Goal: Task Accomplishment & Management: Use online tool/utility

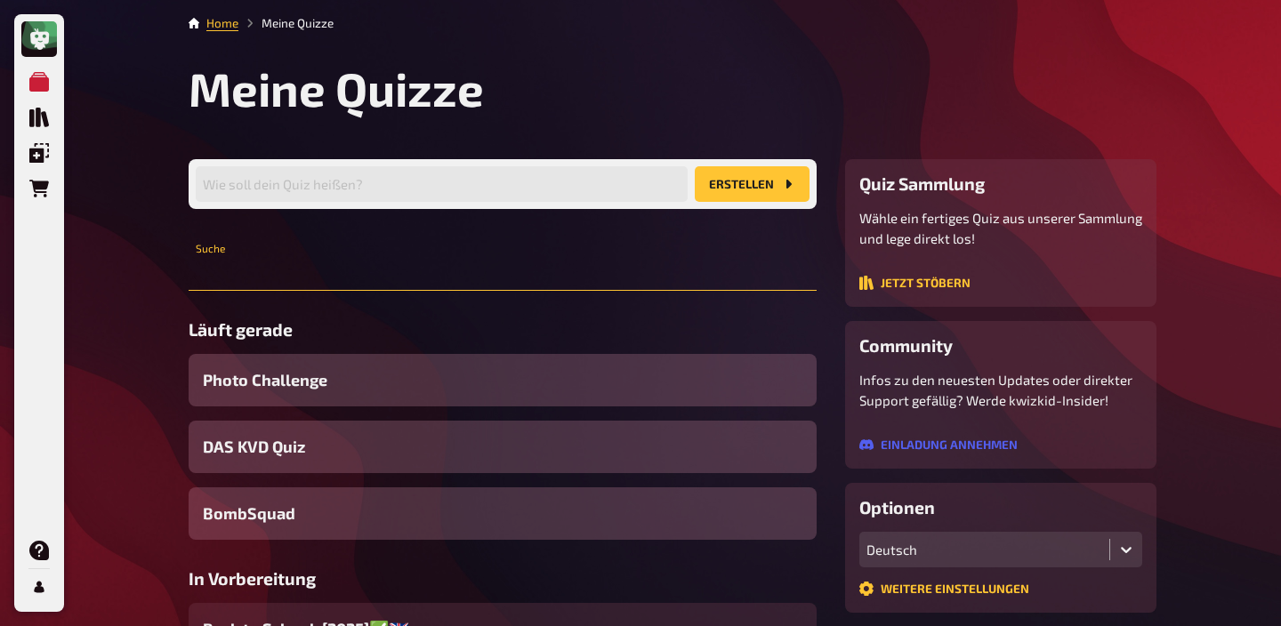
click at [510, 287] on input "text" at bounding box center [503, 273] width 628 height 36
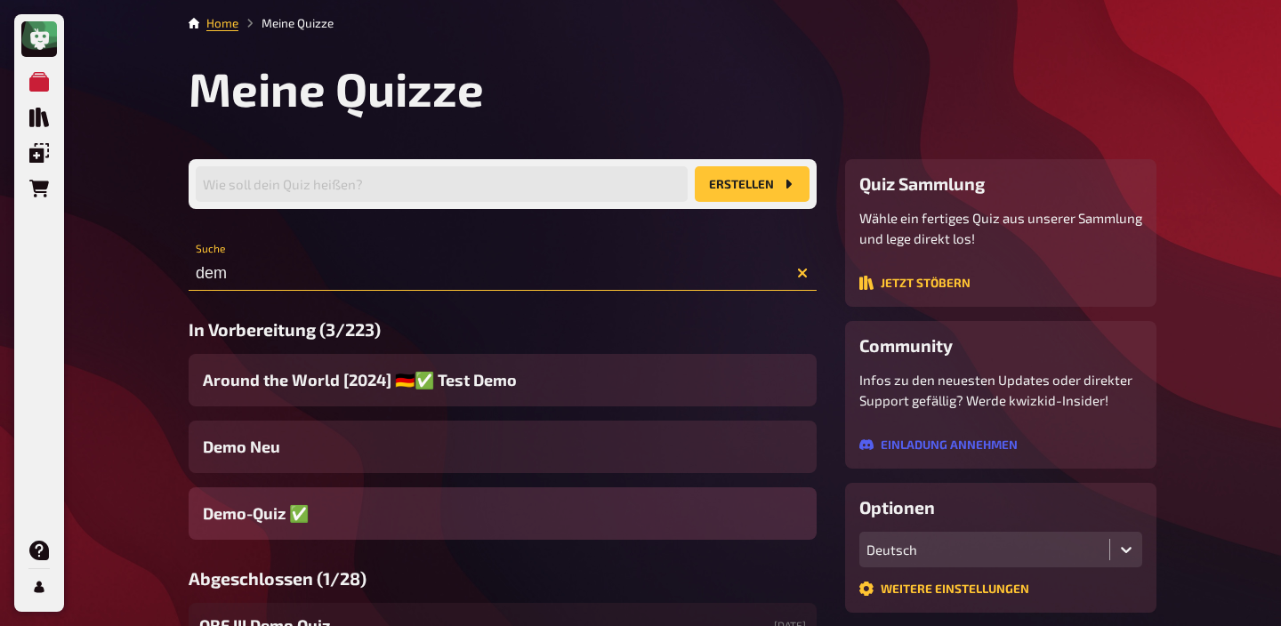
type input "dem"
click at [275, 515] on span "Demo-Quiz ✅​" at bounding box center [256, 514] width 106 height 24
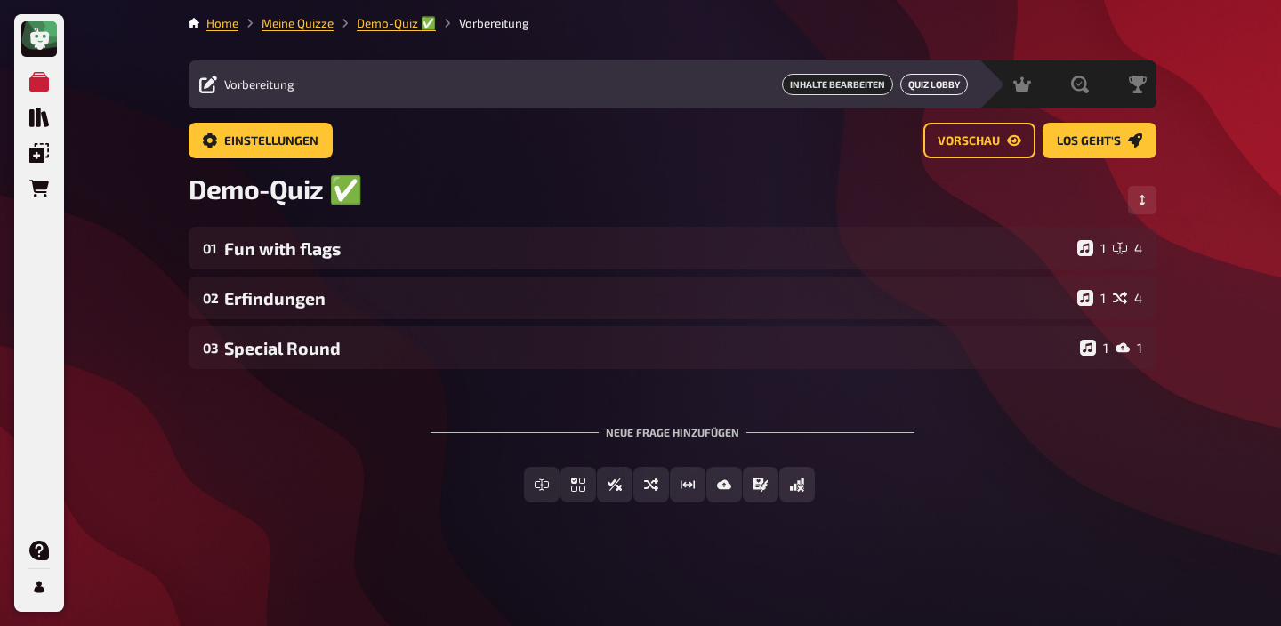
click at [939, 81] on button "Quiz Lobby" at bounding box center [934, 84] width 68 height 21
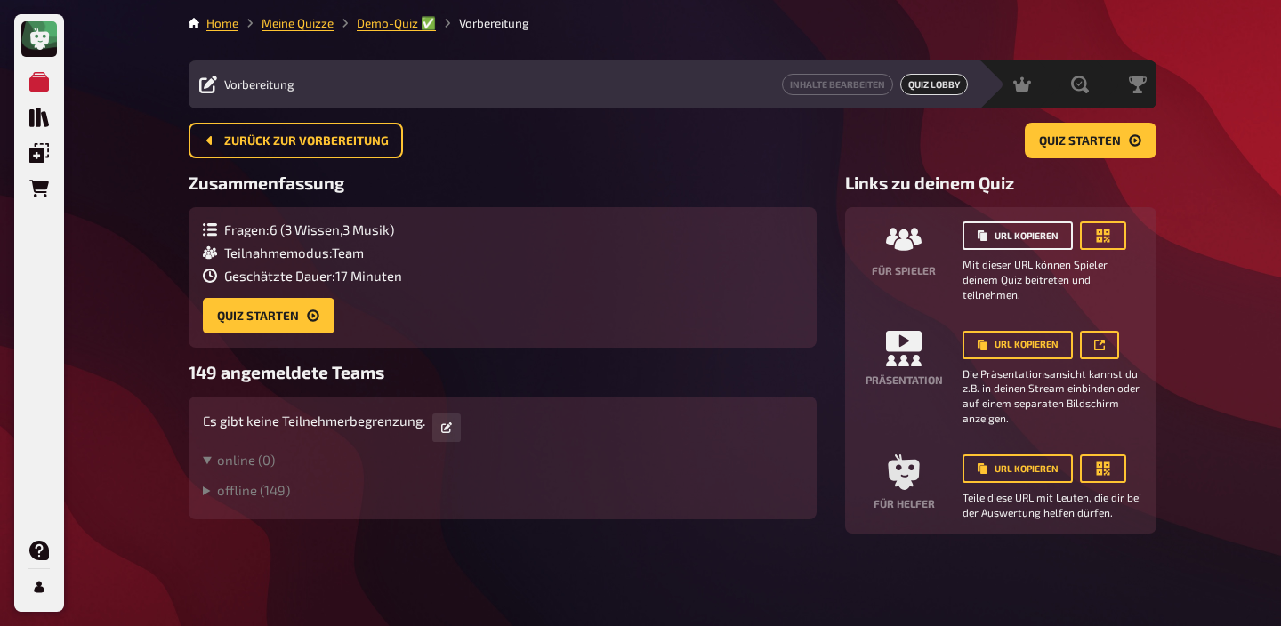
click at [1041, 232] on button "URL kopieren" at bounding box center [1018, 236] width 110 height 28
click at [1100, 234] on icon "button" at bounding box center [1103, 236] width 13 height 13
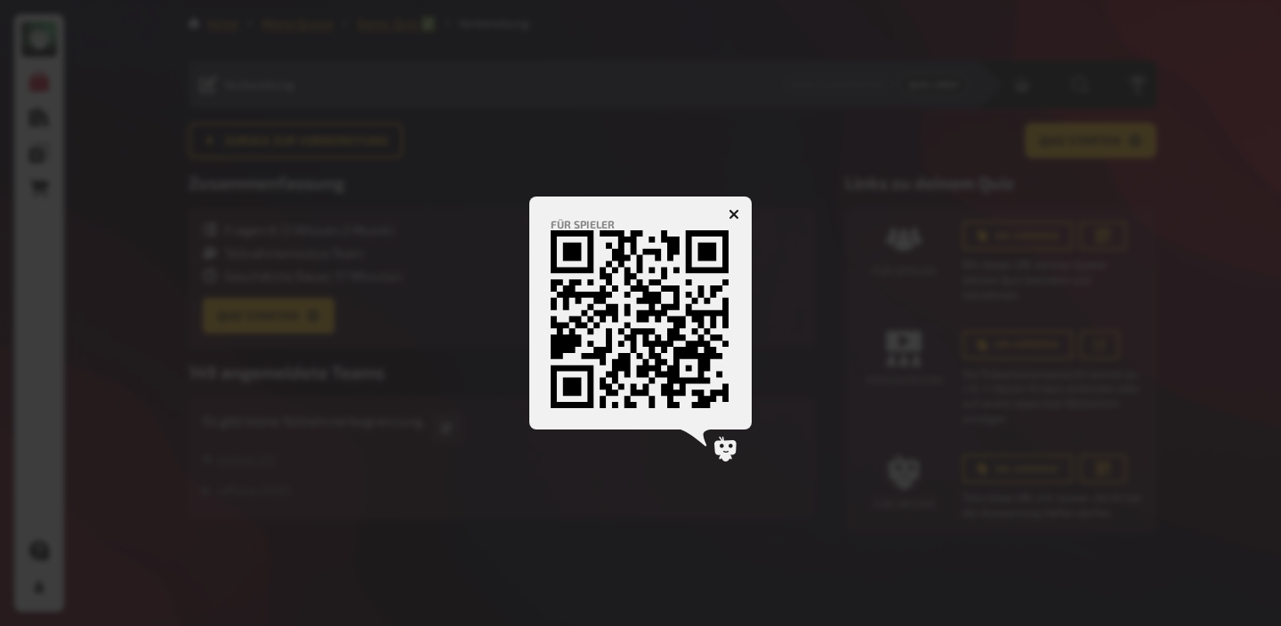
click at [729, 205] on button "button" at bounding box center [734, 214] width 28 height 28
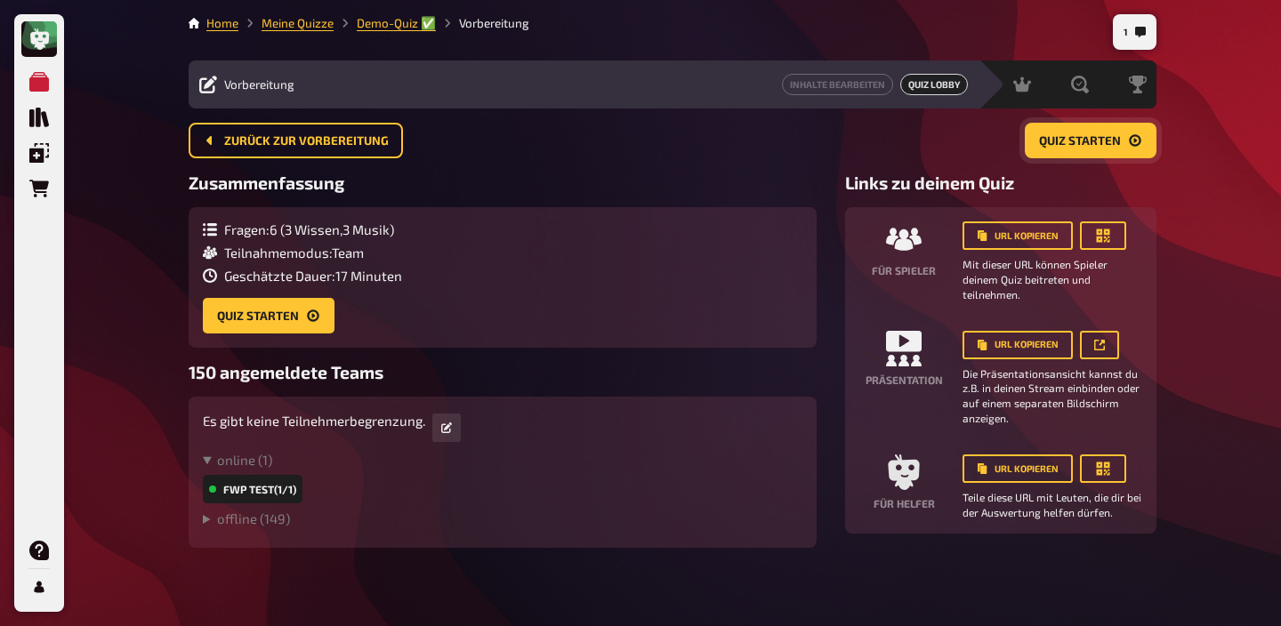
click at [1076, 146] on span "Quiz starten" at bounding box center [1080, 141] width 82 height 12
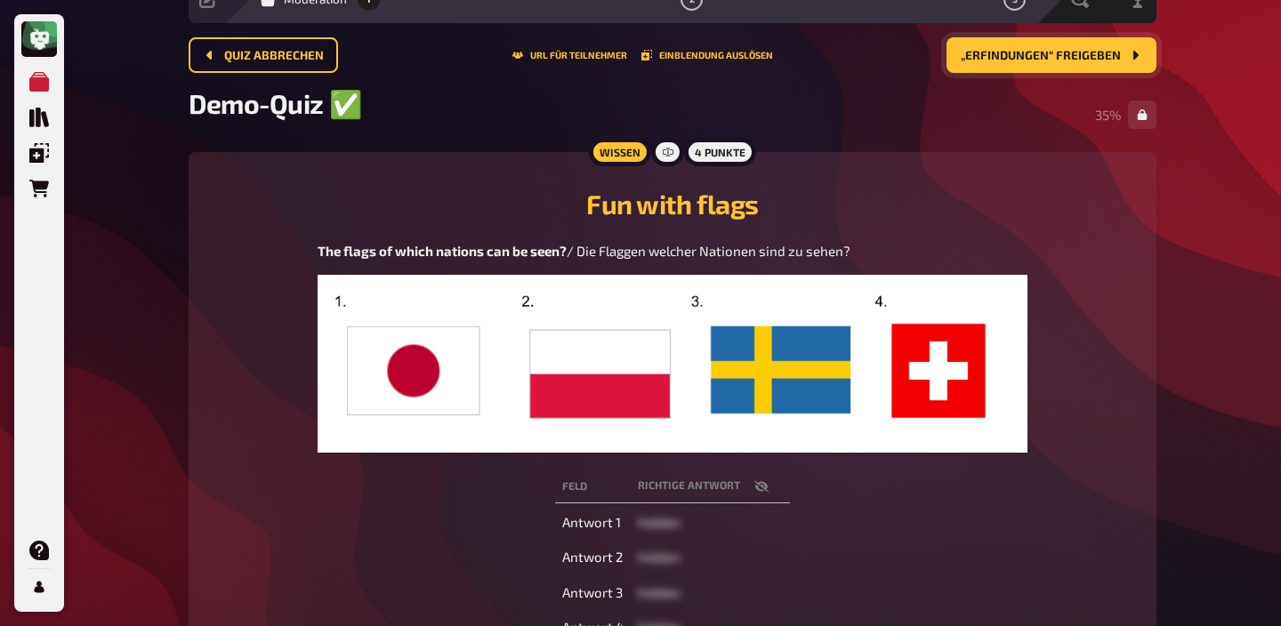
scroll to position [51, 0]
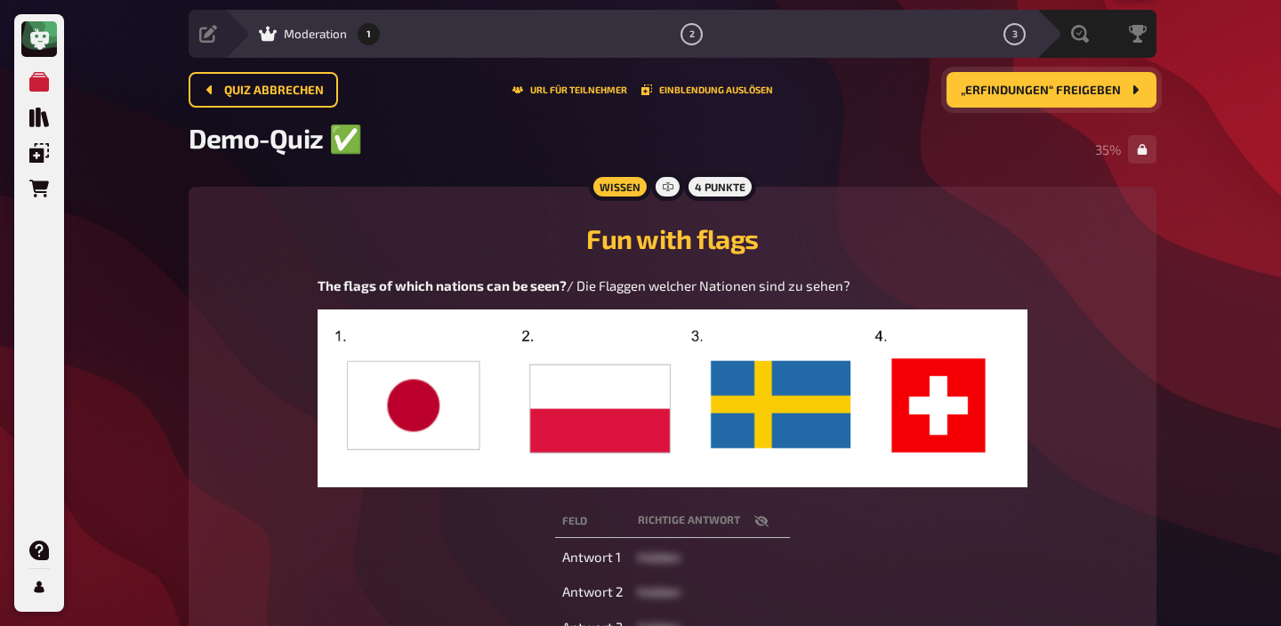
click at [1009, 99] on button "„Erfindungen“ freigeben" at bounding box center [1052, 90] width 210 height 36
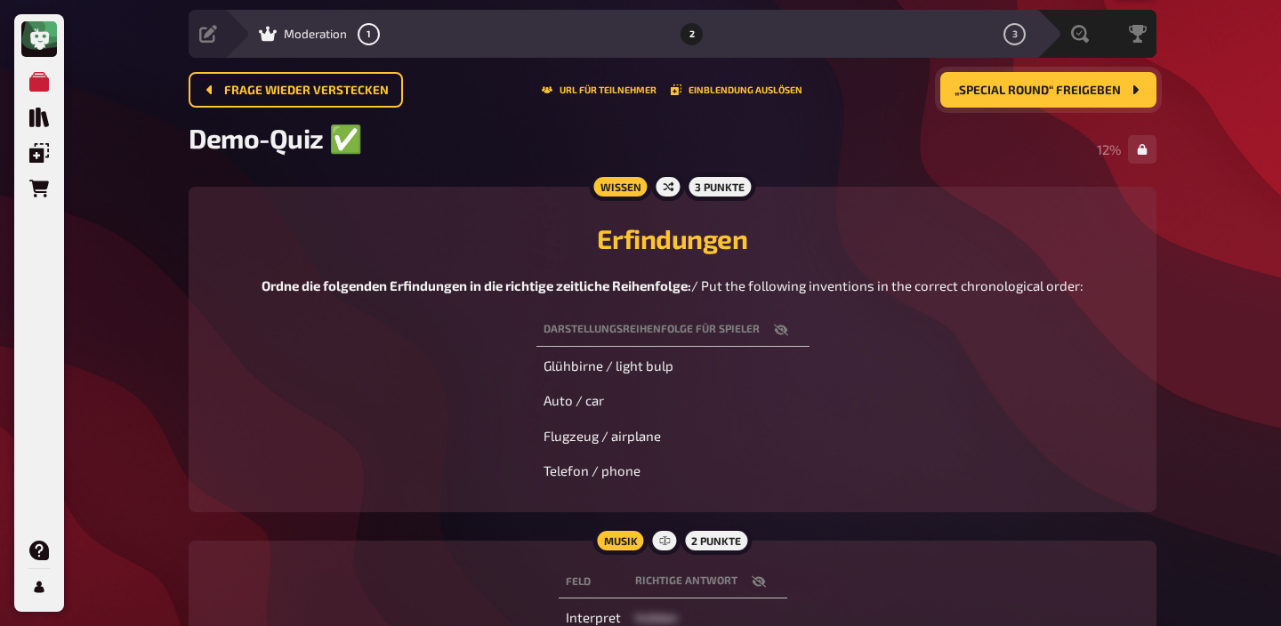
click at [1019, 91] on span "„Special Round“ freigeben" at bounding box center [1038, 91] width 166 height 12
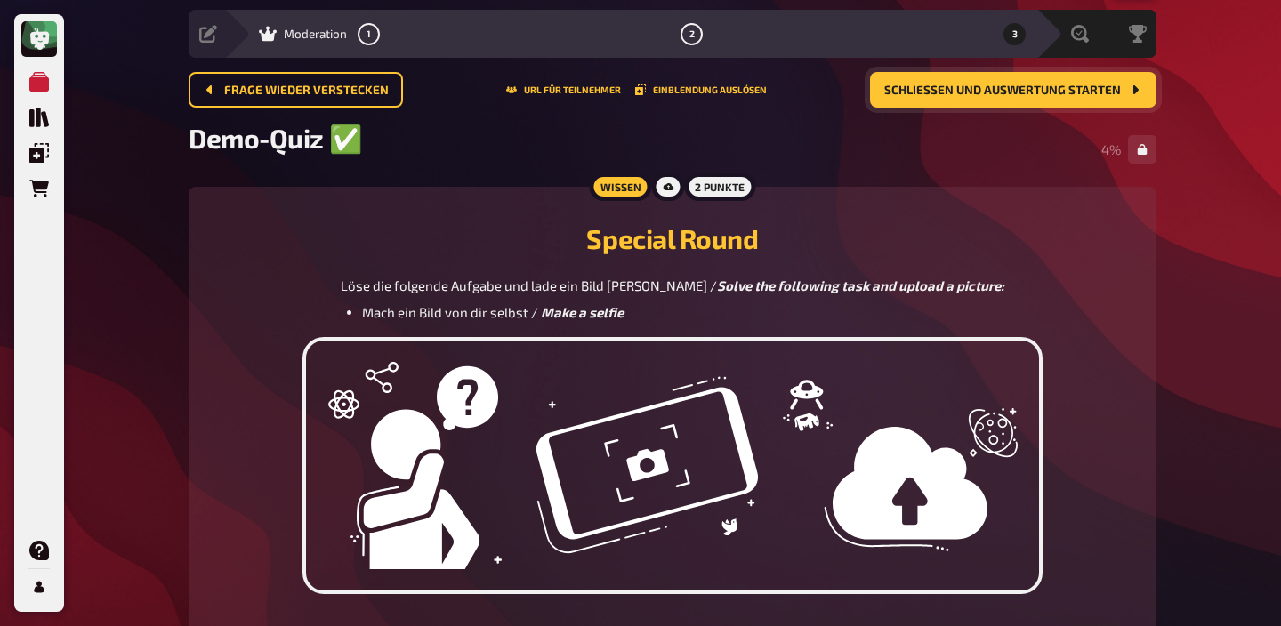
click at [987, 87] on span "Schließen und Auswertung starten" at bounding box center [1002, 91] width 237 height 12
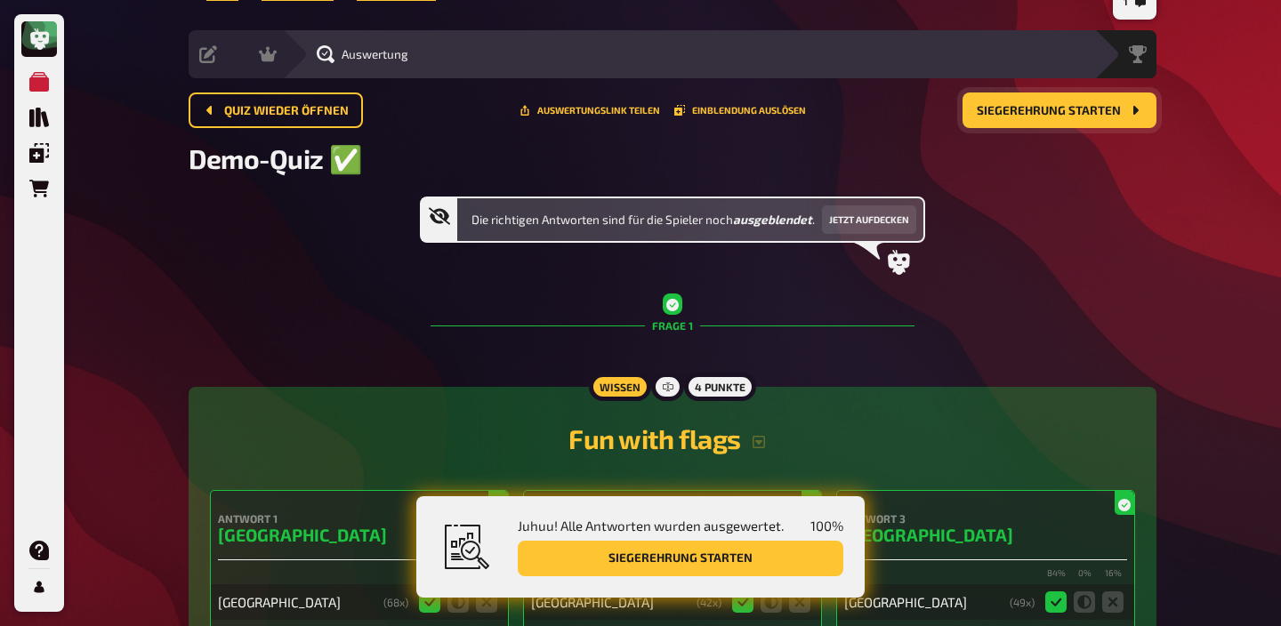
scroll to position [41, 0]
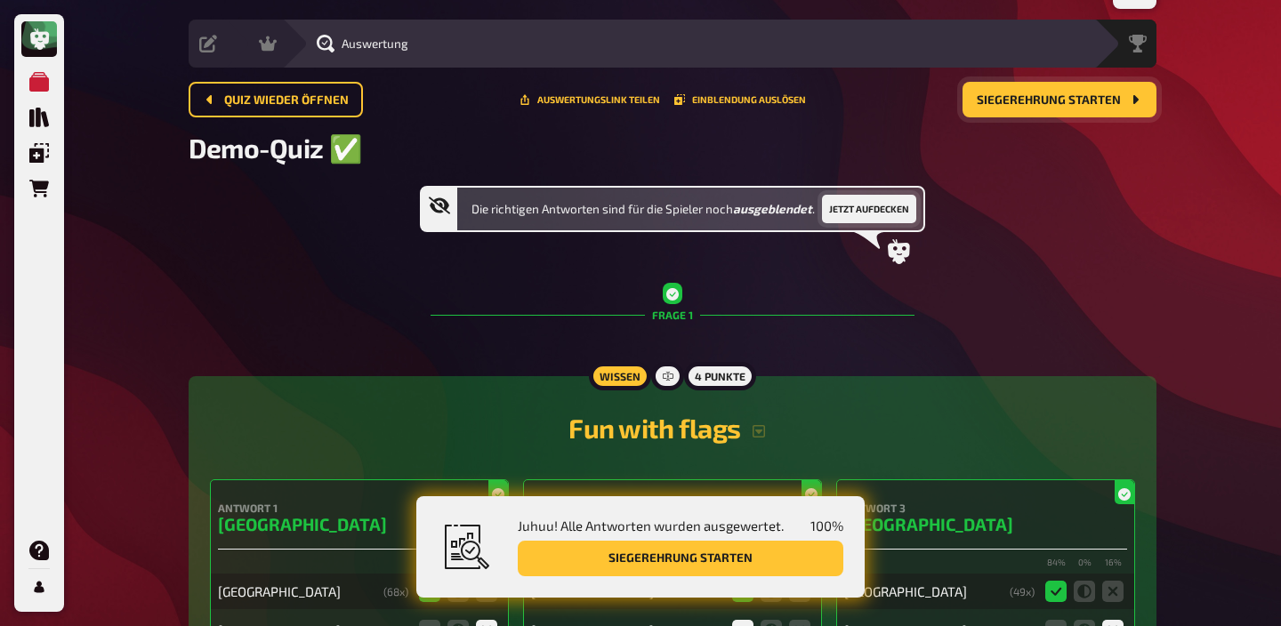
click at [895, 218] on button "Jetzt aufdecken" at bounding box center [869, 209] width 94 height 28
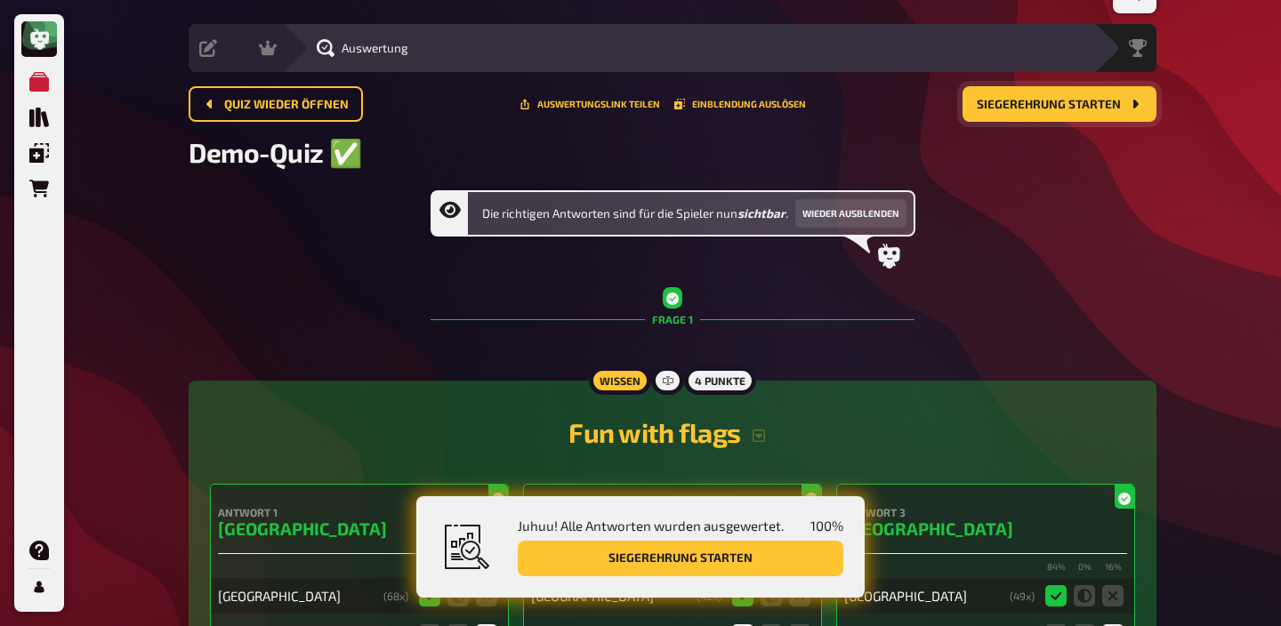
click at [1066, 108] on span "Siegerehrung starten" at bounding box center [1049, 105] width 144 height 12
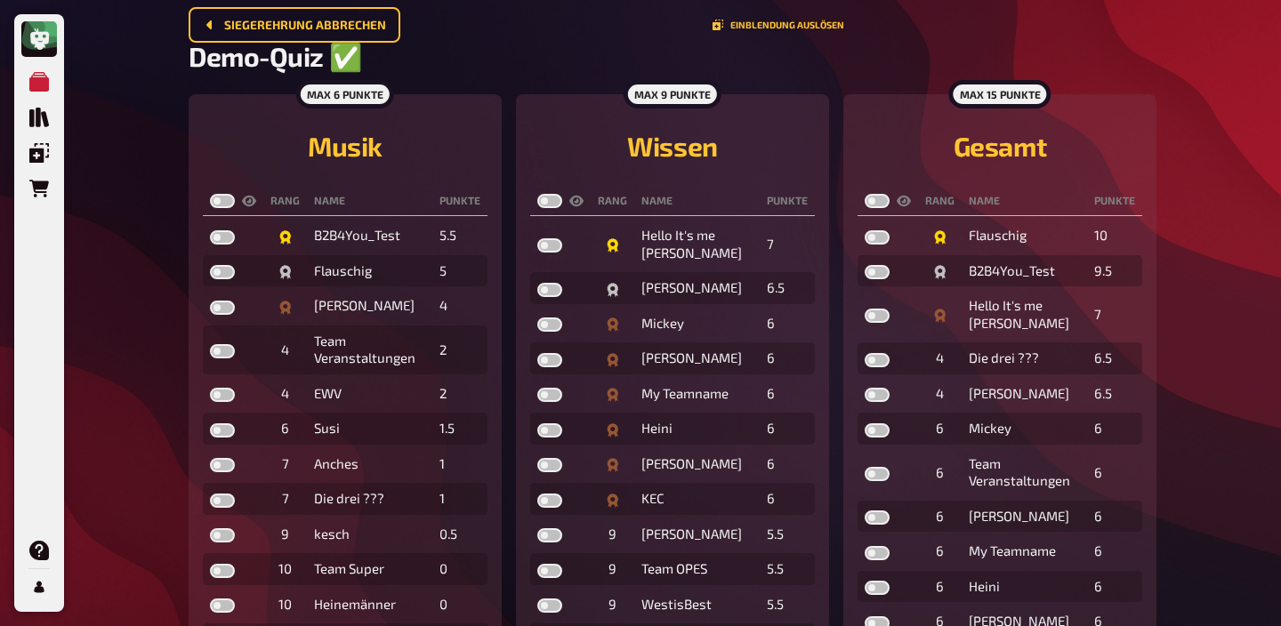
scroll to position [148, 0]
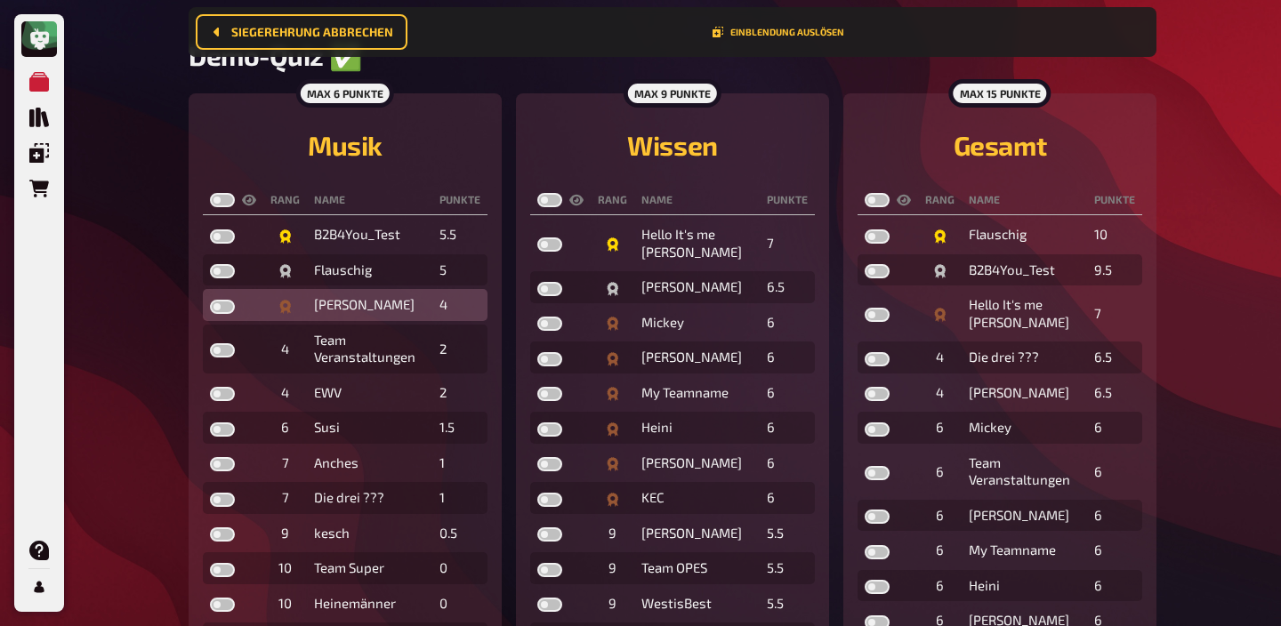
click at [217, 306] on label at bounding box center [222, 307] width 25 height 14
click at [210, 300] on input "checkbox" at bounding box center [209, 299] width 1 height 1
checkbox input "true"
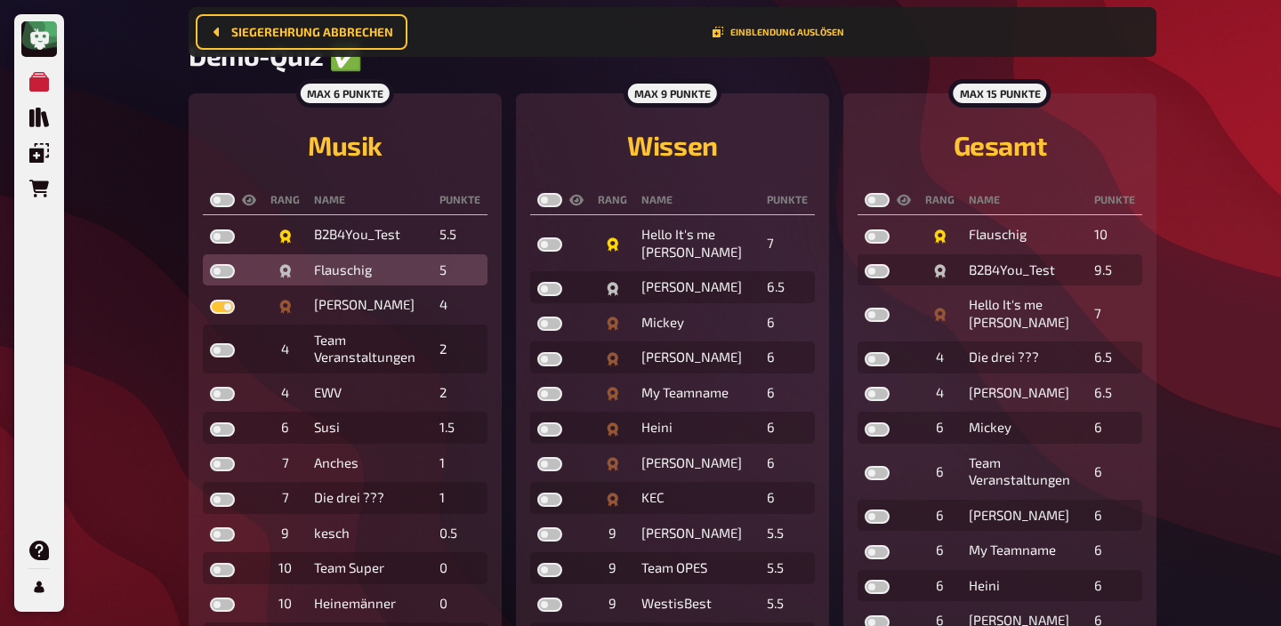
click at [223, 273] on label at bounding box center [222, 271] width 25 height 14
click at [210, 264] on input "checkbox" at bounding box center [209, 263] width 1 height 1
checkbox input "true"
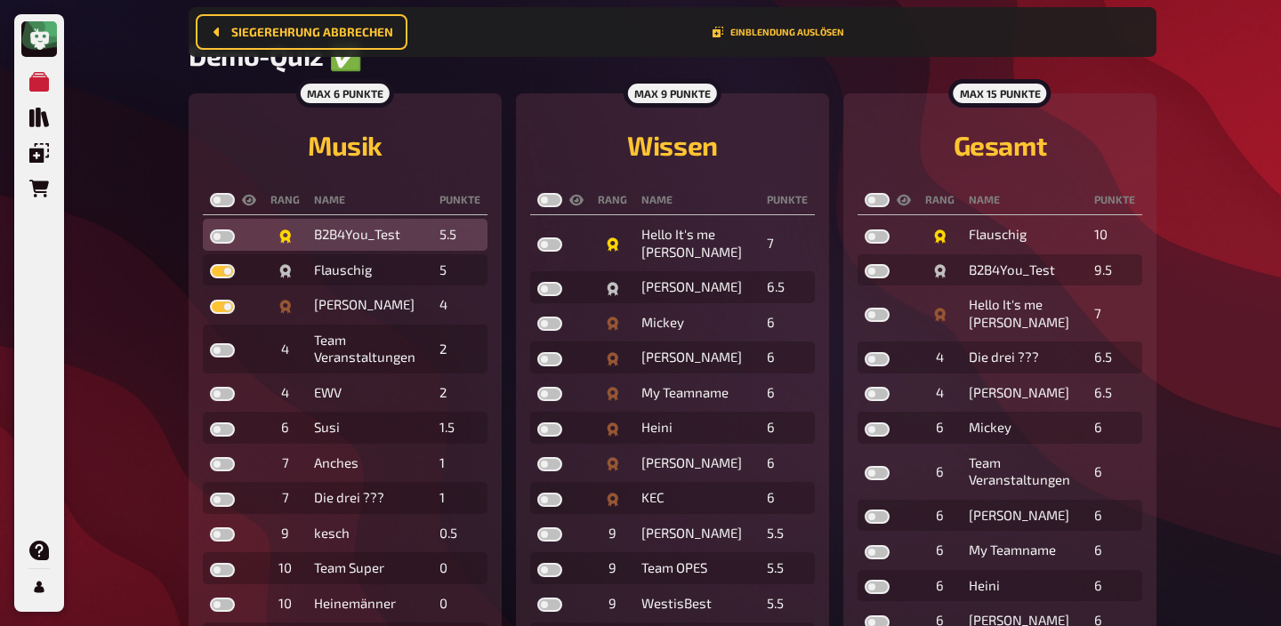
click at [221, 236] on label at bounding box center [222, 237] width 25 height 14
click at [210, 230] on input "checkbox" at bounding box center [209, 229] width 1 height 1
checkbox input "true"
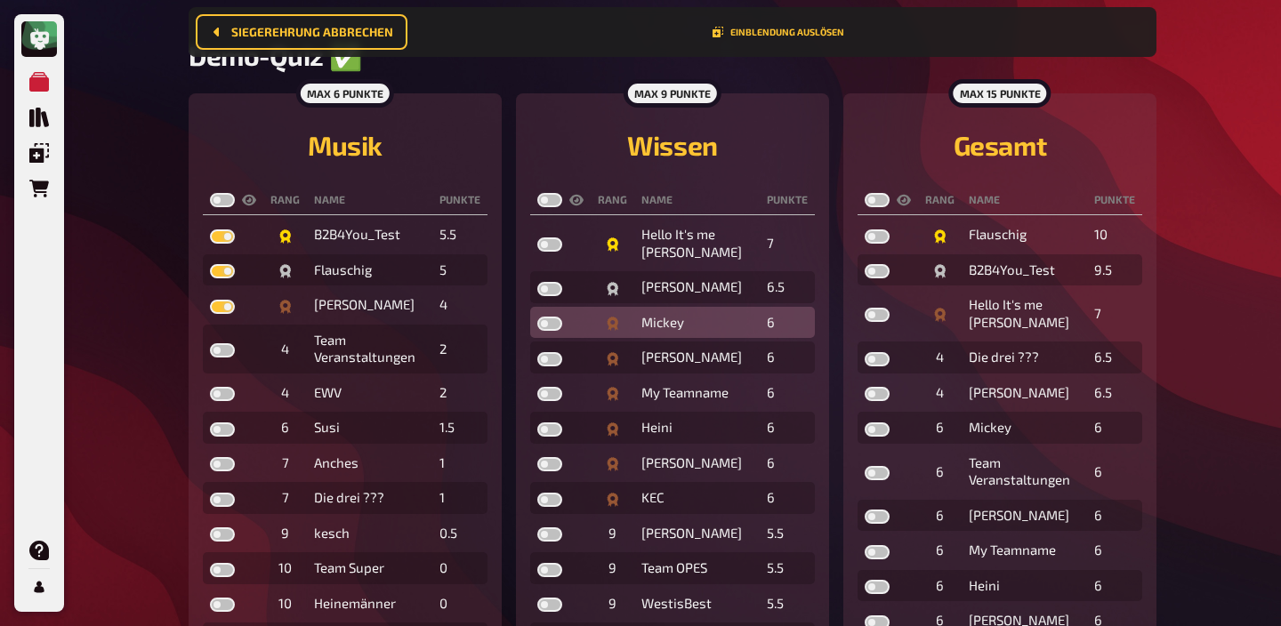
click at [545, 326] on label at bounding box center [549, 324] width 25 height 14
click at [537, 317] on input "checkbox" at bounding box center [536, 316] width 1 height 1
checkbox input "true"
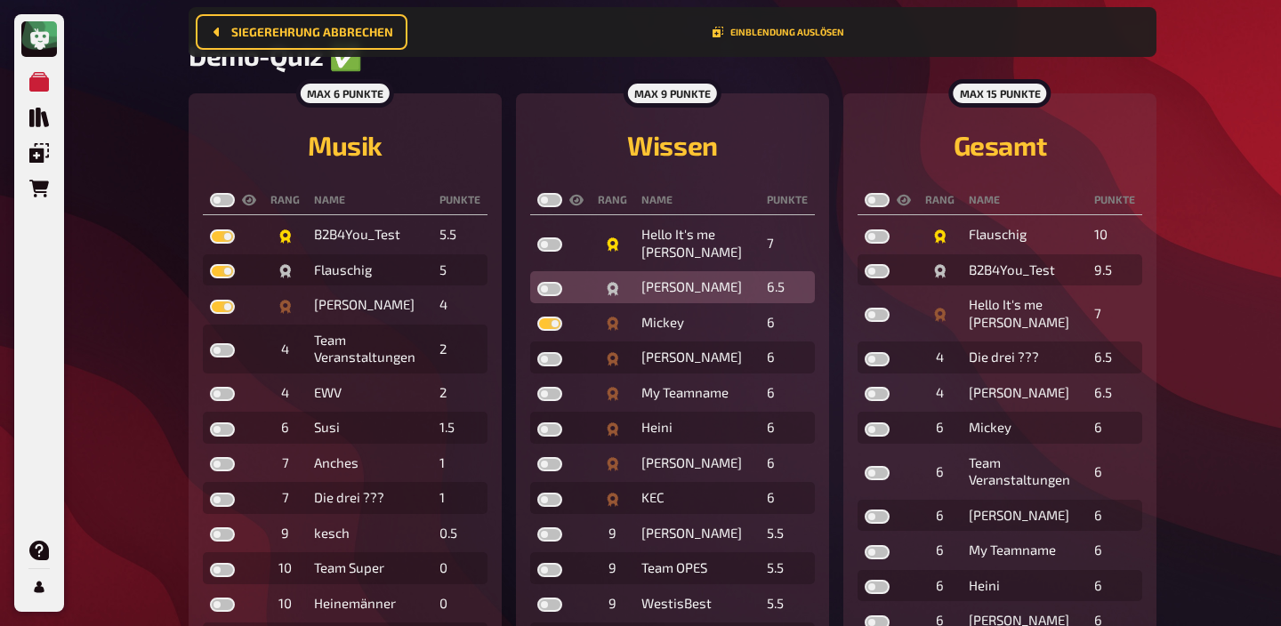
click at [536, 294] on td at bounding box center [560, 287] width 60 height 32
click at [540, 292] on label at bounding box center [549, 289] width 25 height 14
click at [537, 282] on input "checkbox" at bounding box center [536, 281] width 1 height 1
checkbox input "true"
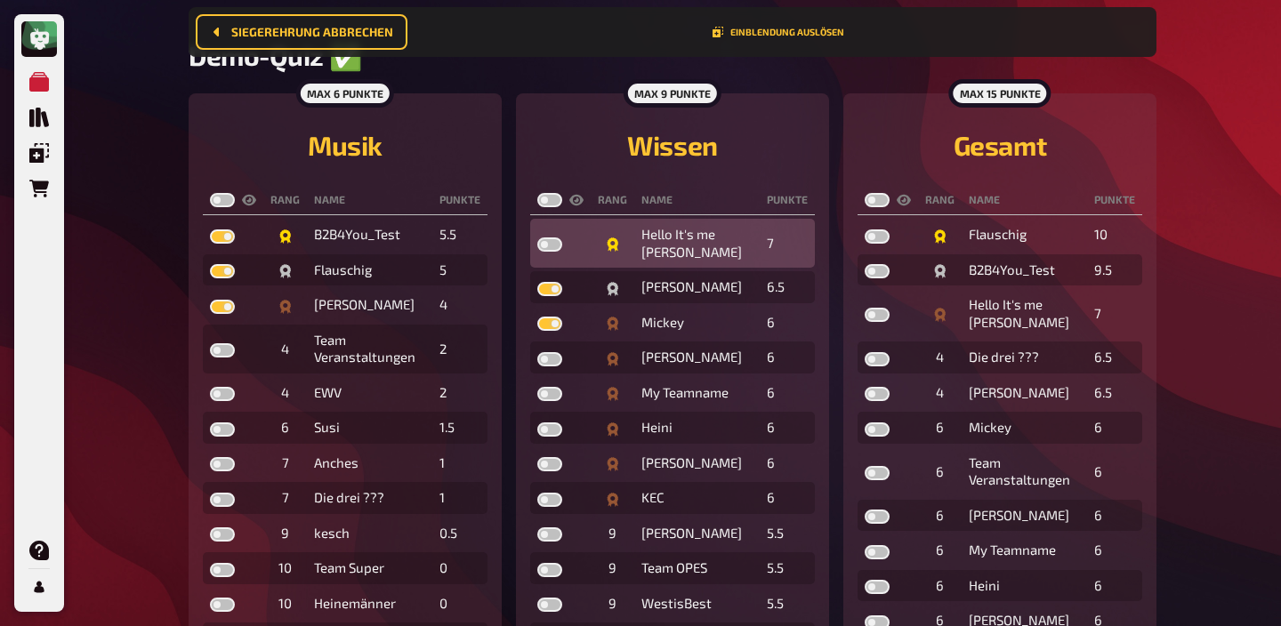
click at [552, 252] on label at bounding box center [549, 245] width 25 height 14
click at [537, 238] on input "checkbox" at bounding box center [536, 237] width 1 height 1
checkbox input "true"
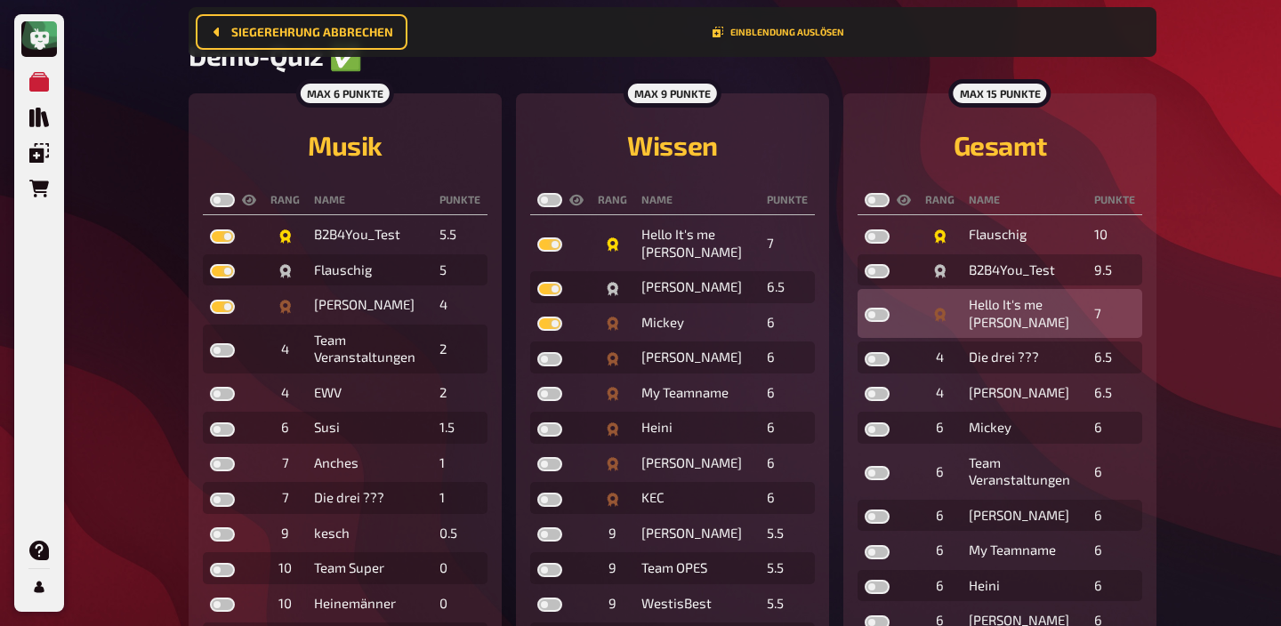
click at [876, 315] on label at bounding box center [877, 315] width 25 height 14
click at [865, 308] on input "checkbox" at bounding box center [864, 307] width 1 height 1
checkbox input "true"
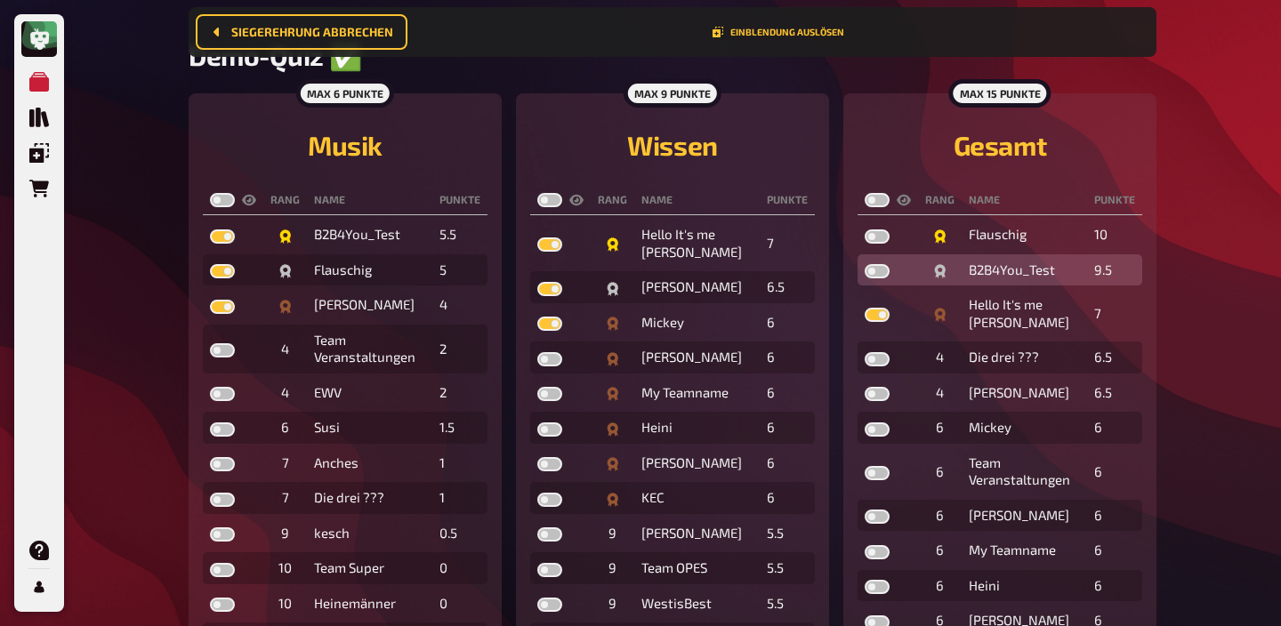
click at [876, 270] on label at bounding box center [877, 271] width 25 height 14
click at [865, 264] on input "checkbox" at bounding box center [864, 263] width 1 height 1
checkbox input "true"
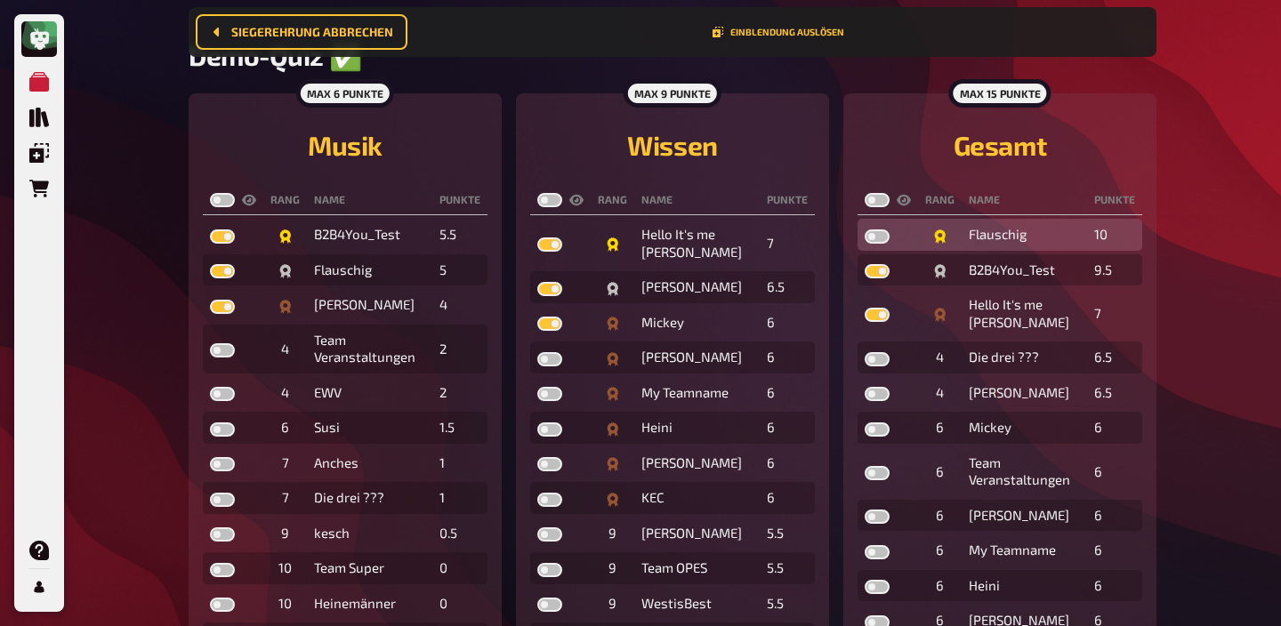
click at [876, 232] on label at bounding box center [877, 237] width 25 height 14
click at [865, 230] on input "checkbox" at bounding box center [864, 229] width 1 height 1
checkbox input "true"
click at [872, 199] on label at bounding box center [877, 200] width 25 height 14
click at [865, 193] on input "checkbox" at bounding box center [864, 192] width 1 height 1
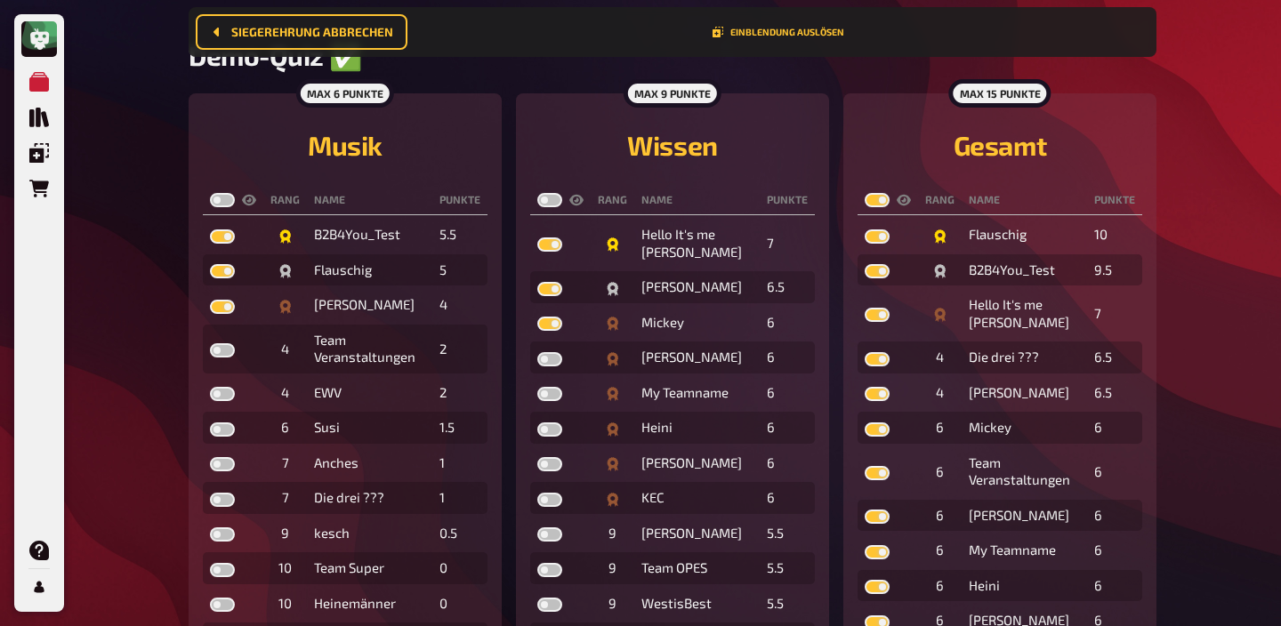
checkbox input "true"
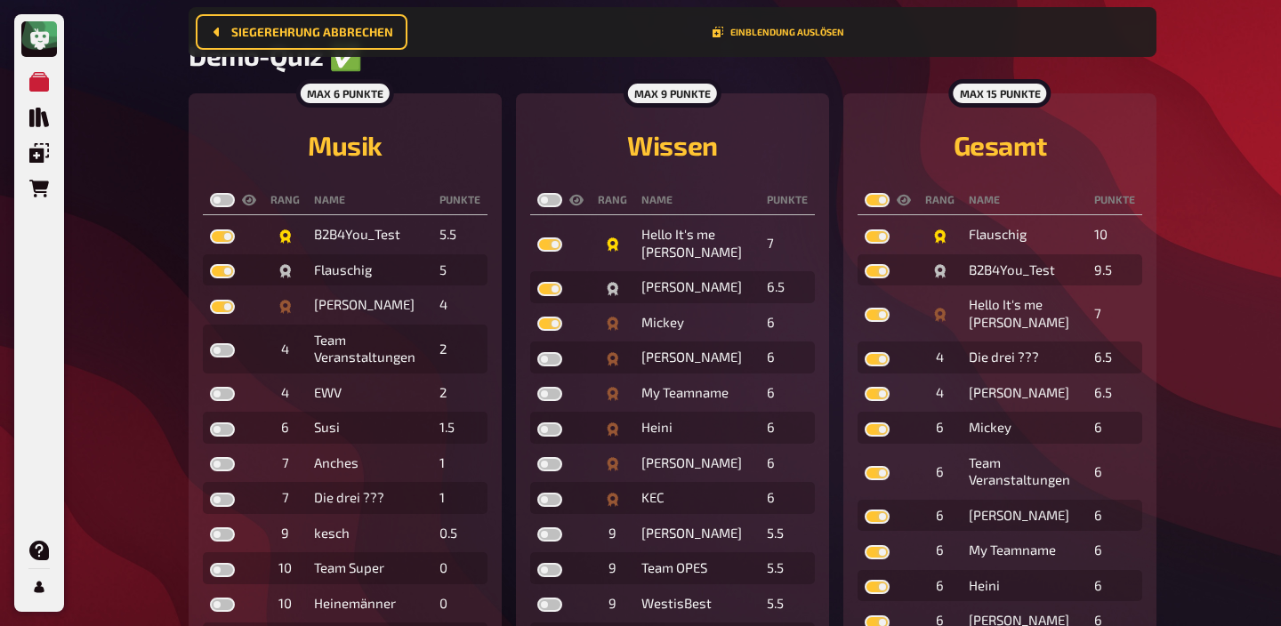
checkbox input "true"
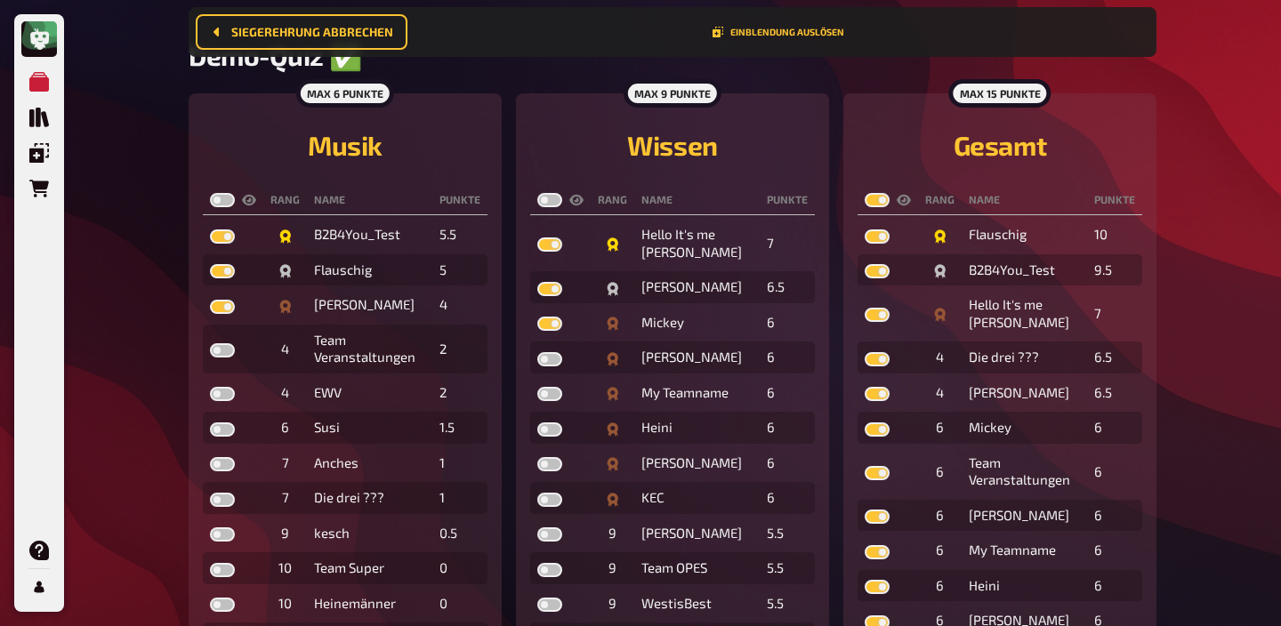
checkbox input "true"
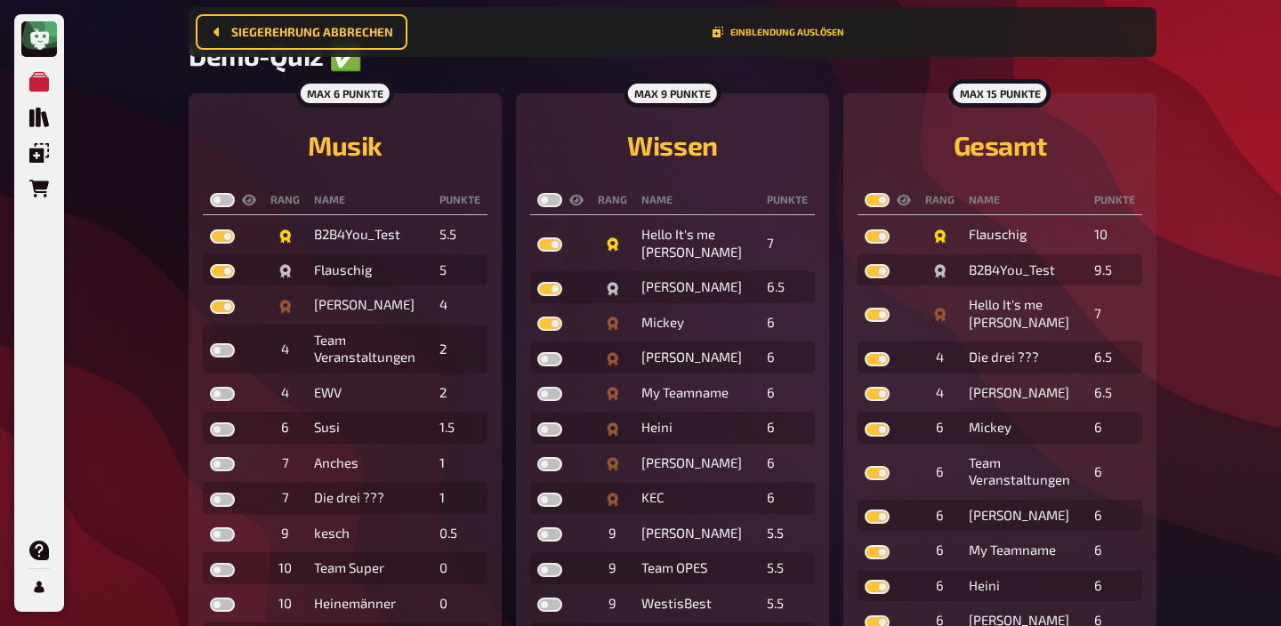
checkbox input "true"
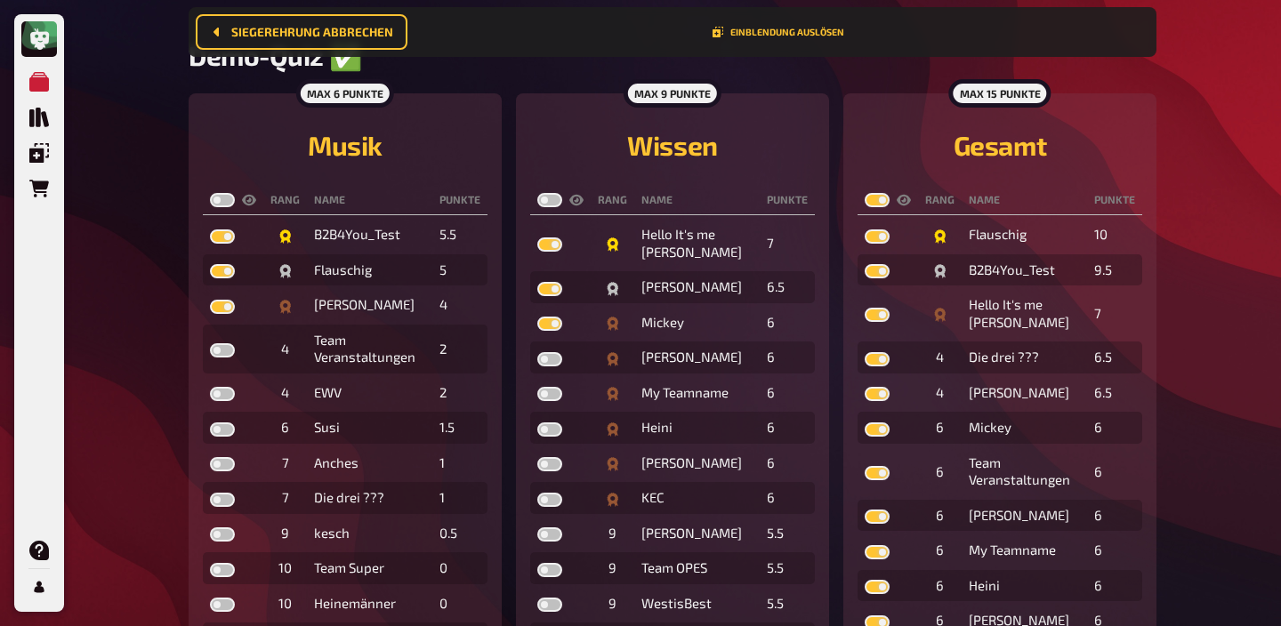
checkbox input "true"
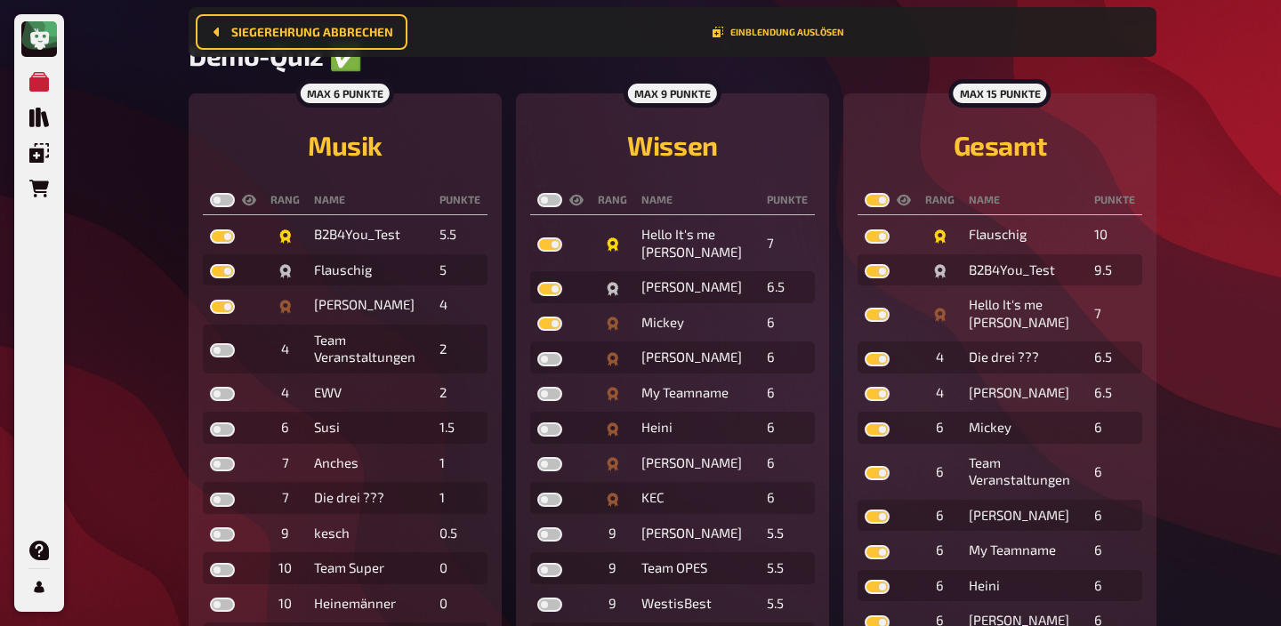
checkbox input "true"
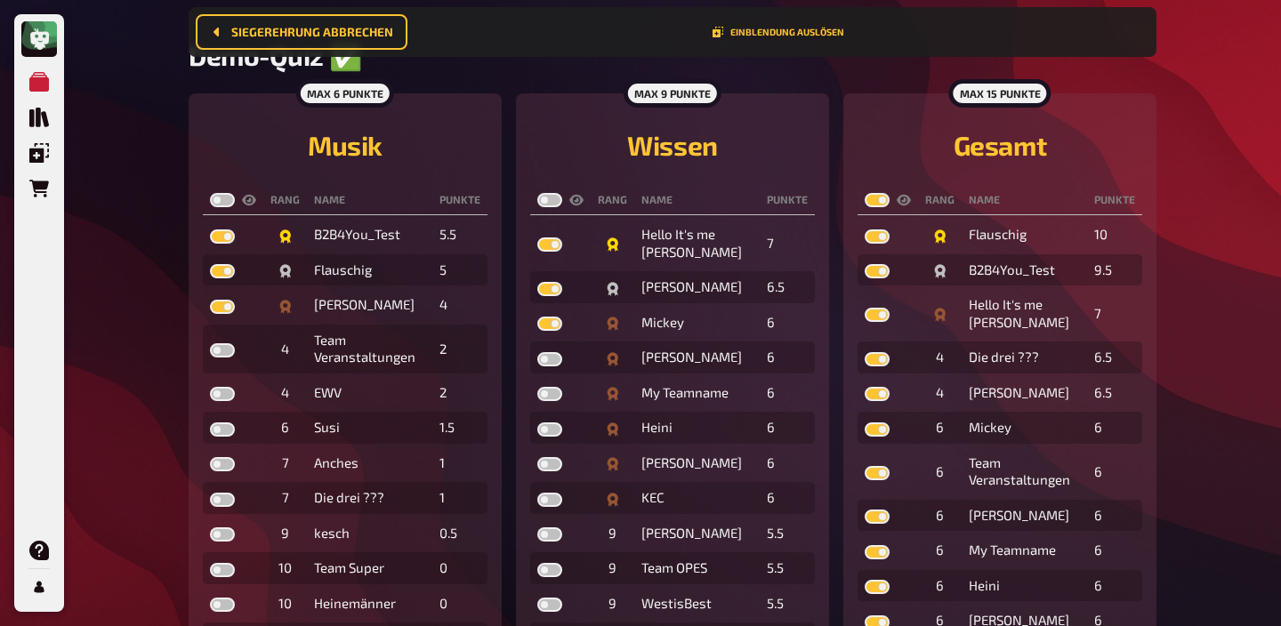
checkbox input "true"
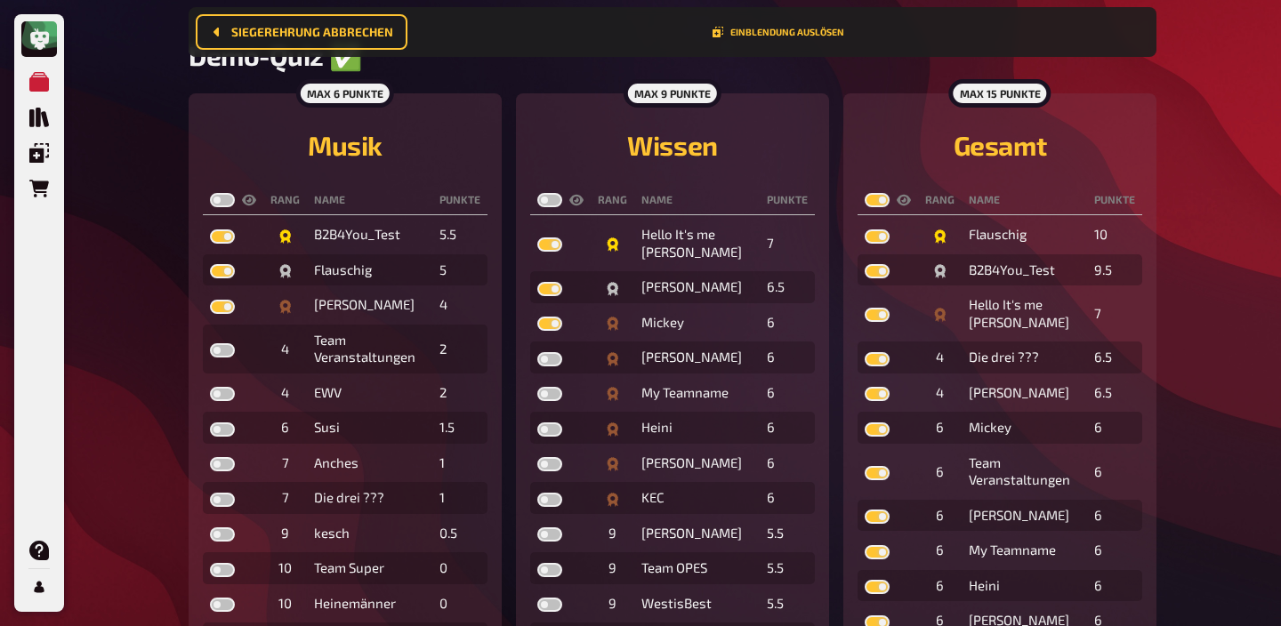
checkbox input "true"
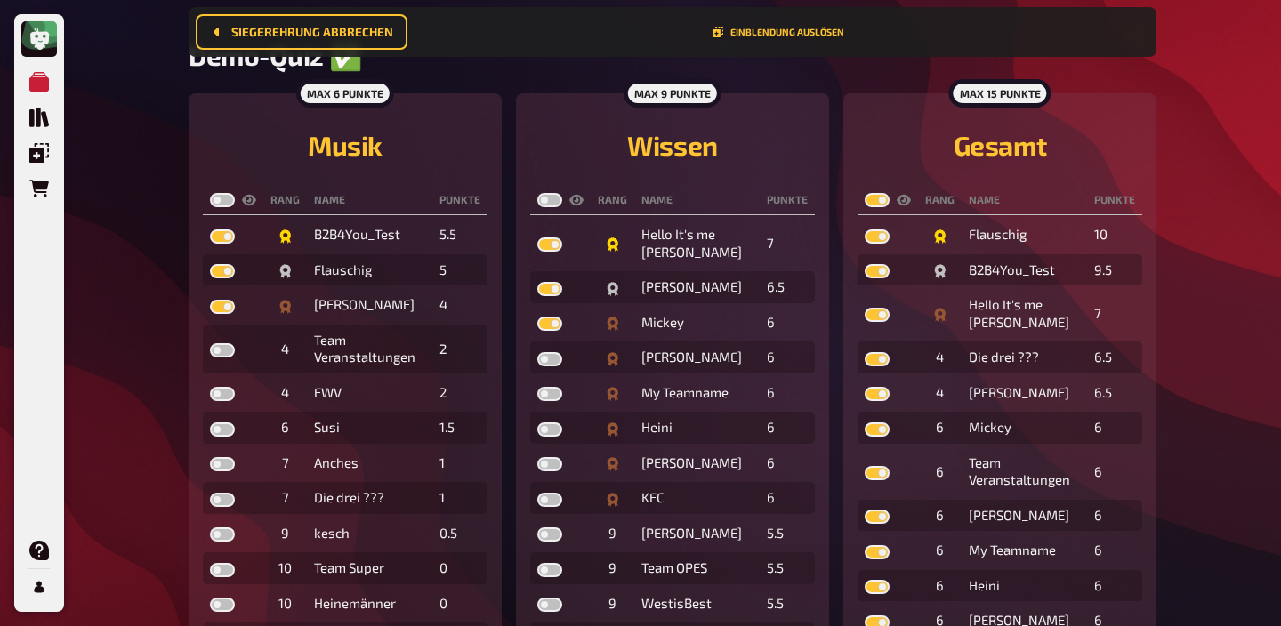
checkbox input "true"
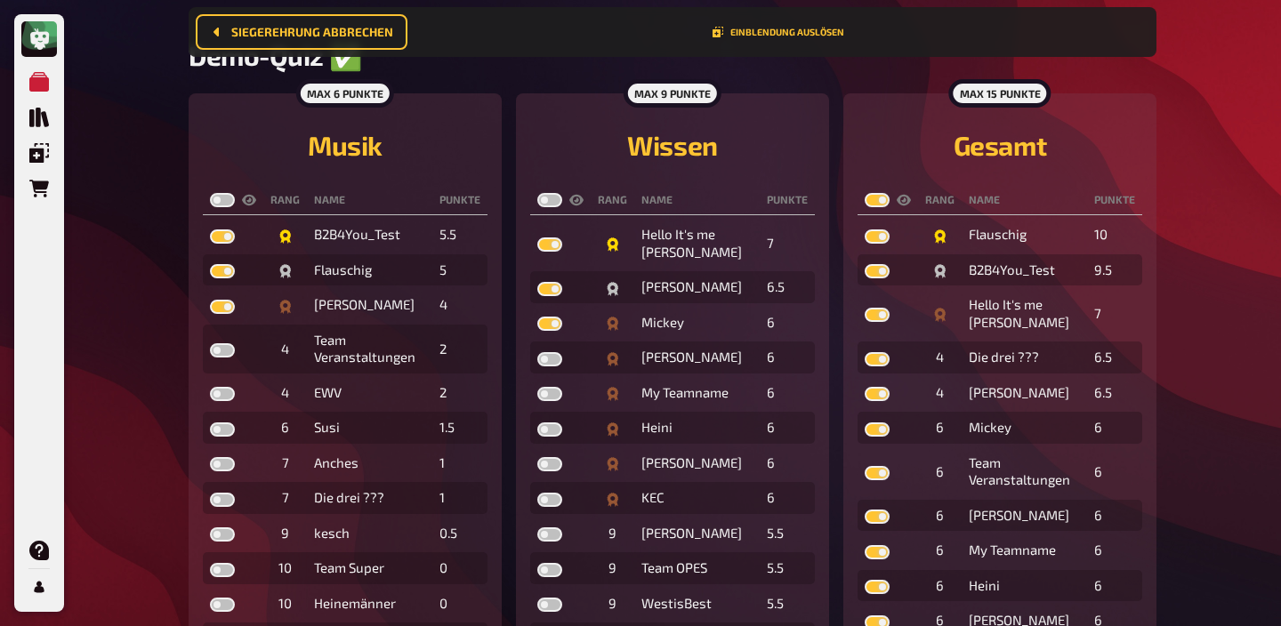
checkbox input "true"
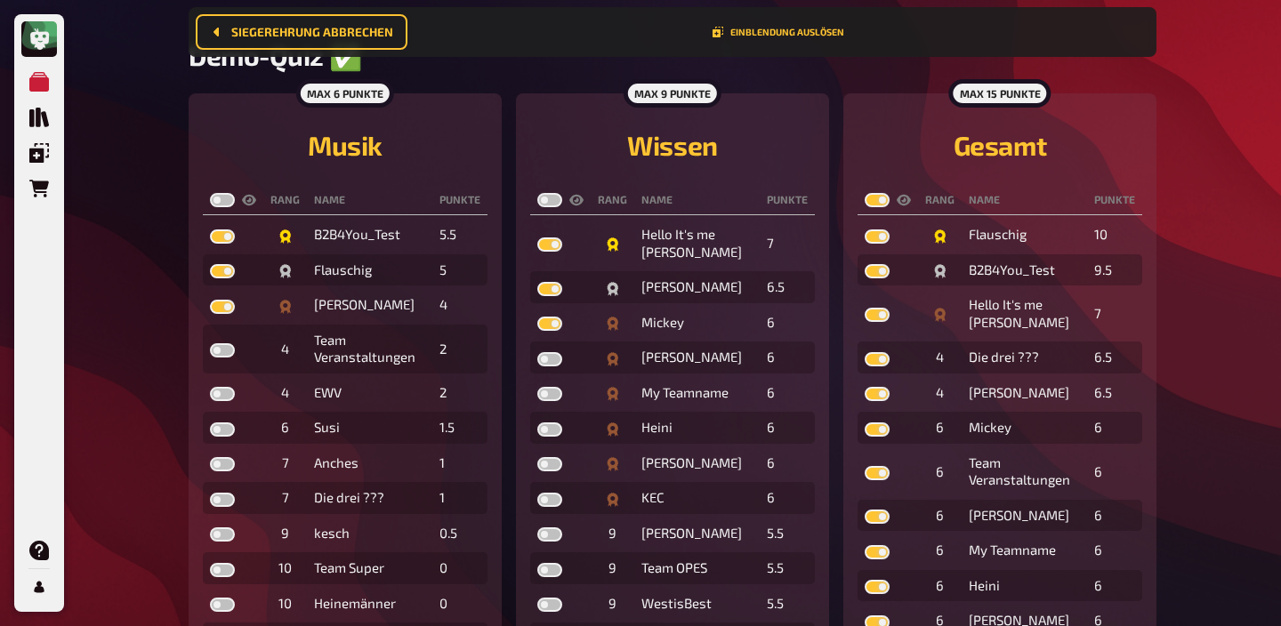
checkbox input "true"
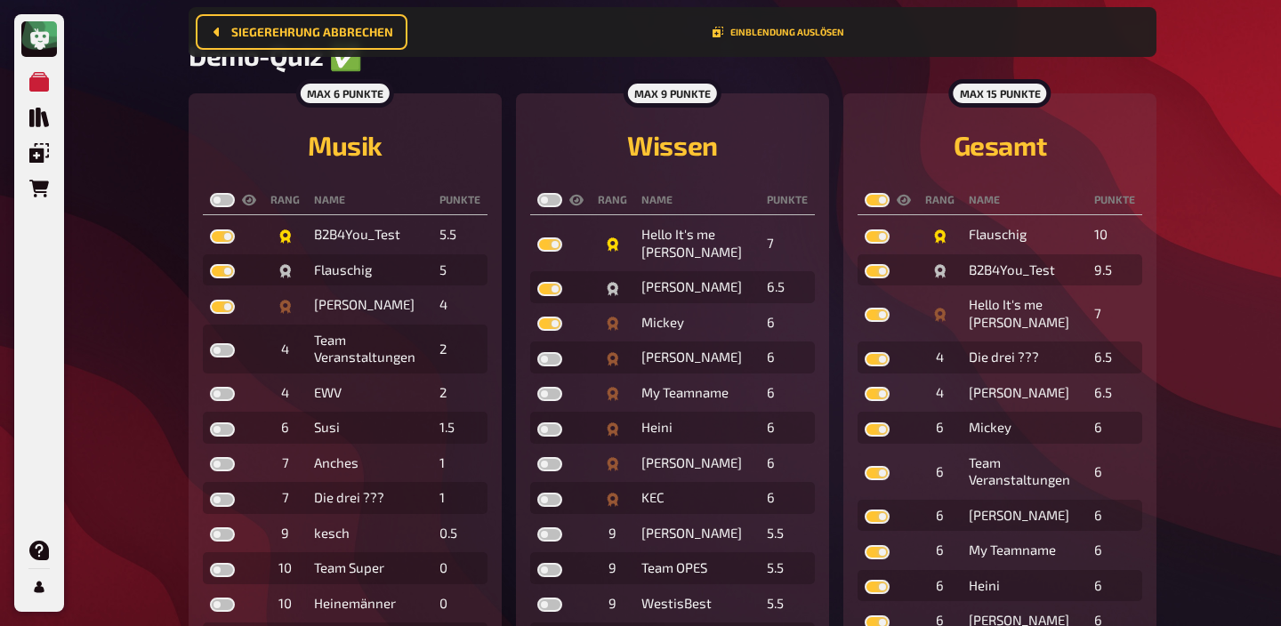
checkbox input "true"
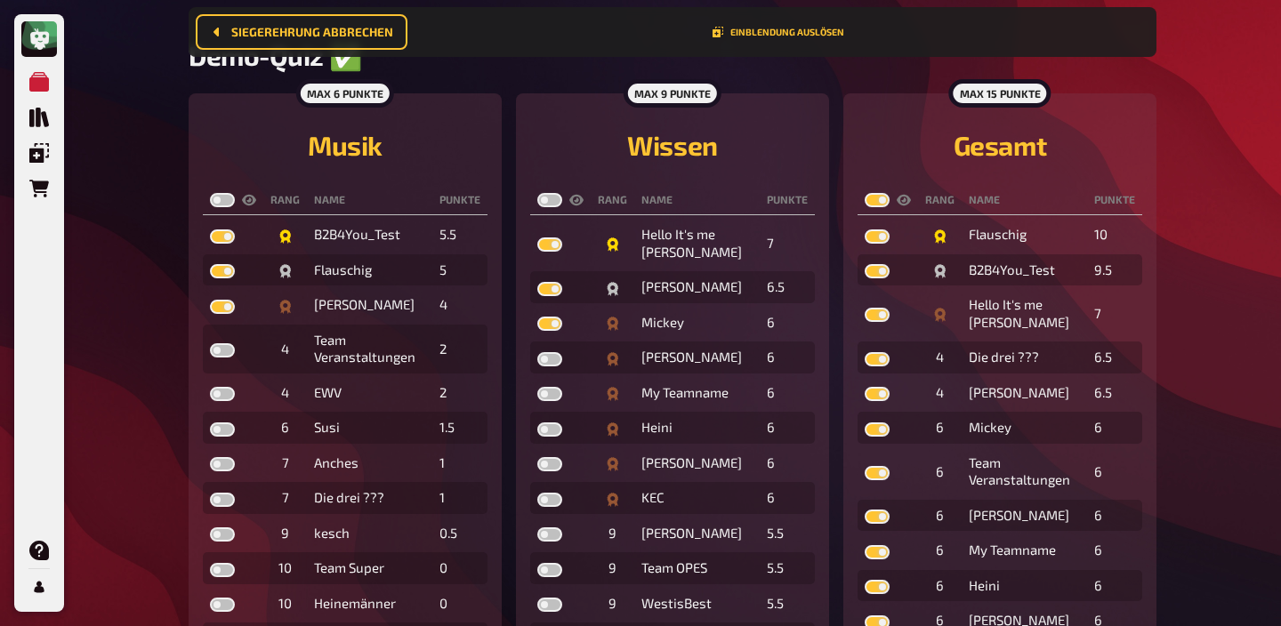
checkbox input "true"
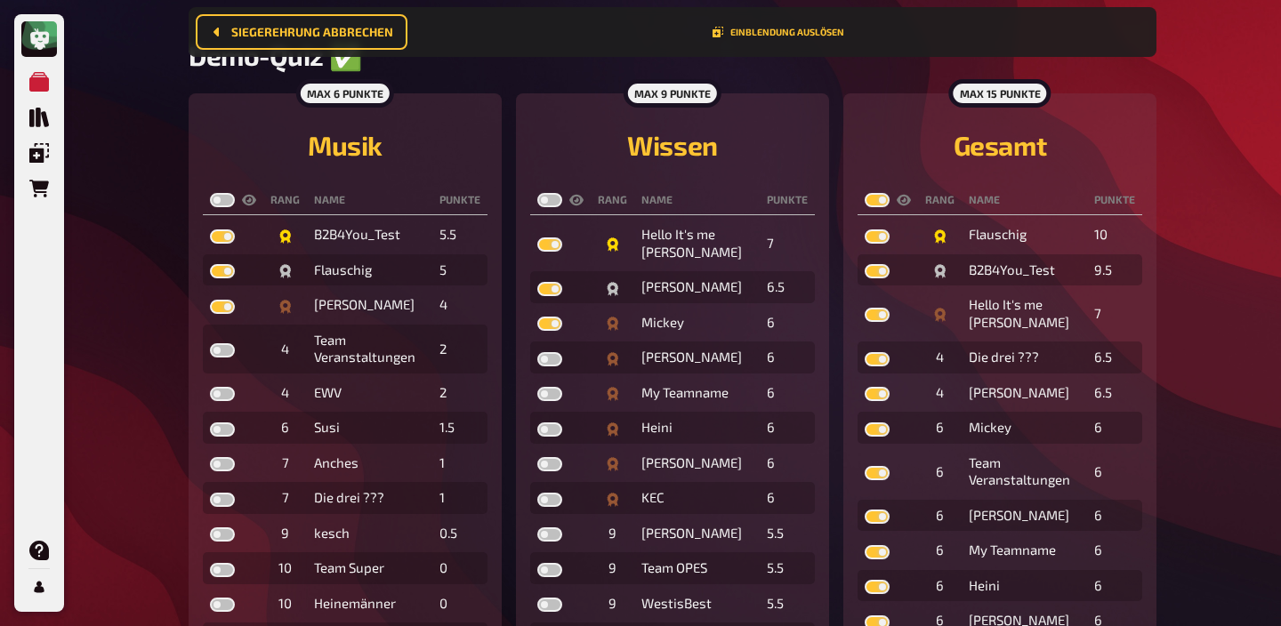
checkbox input "true"
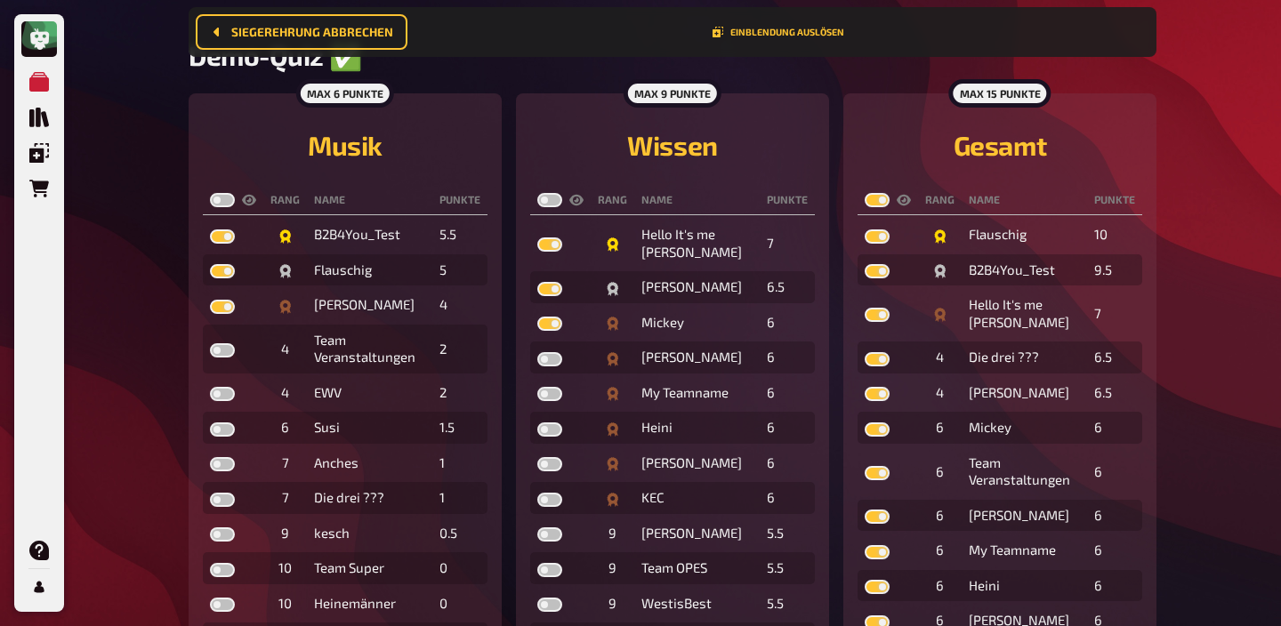
checkbox input "true"
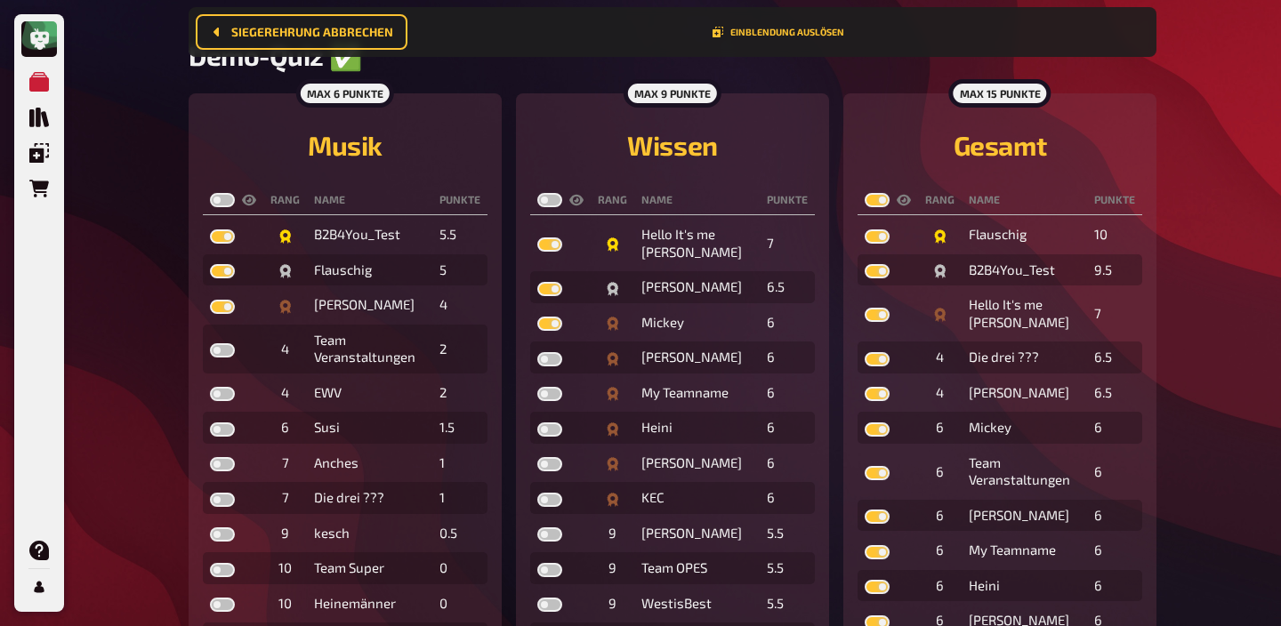
checkbox input "true"
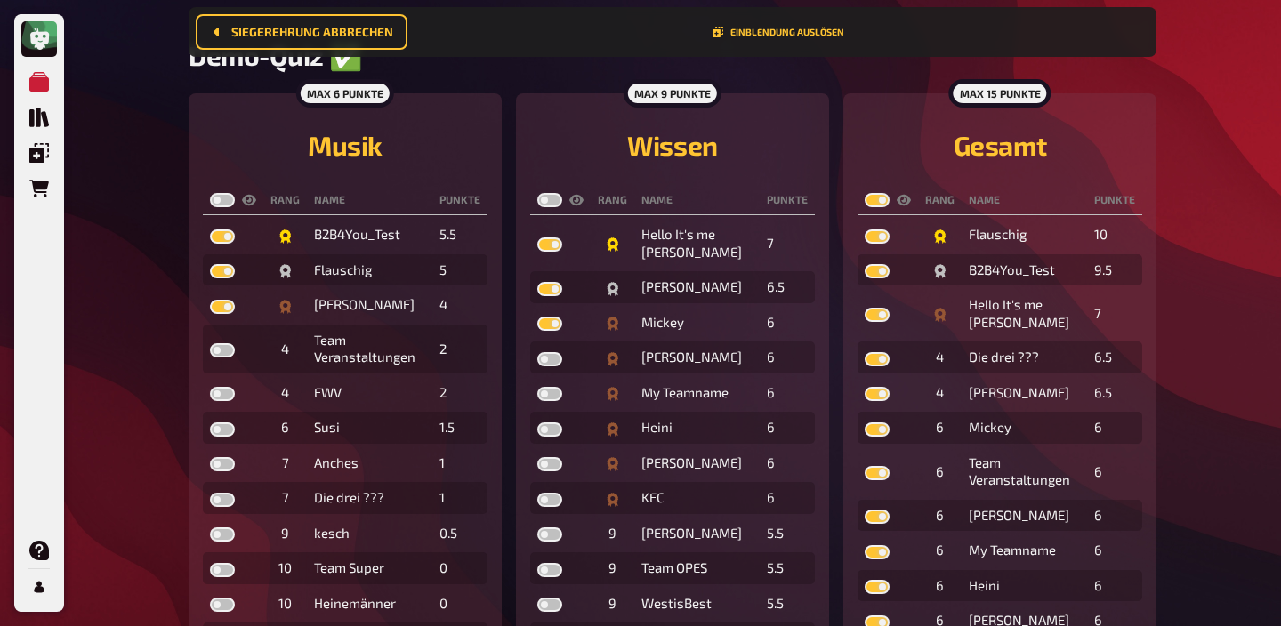
checkbox input "true"
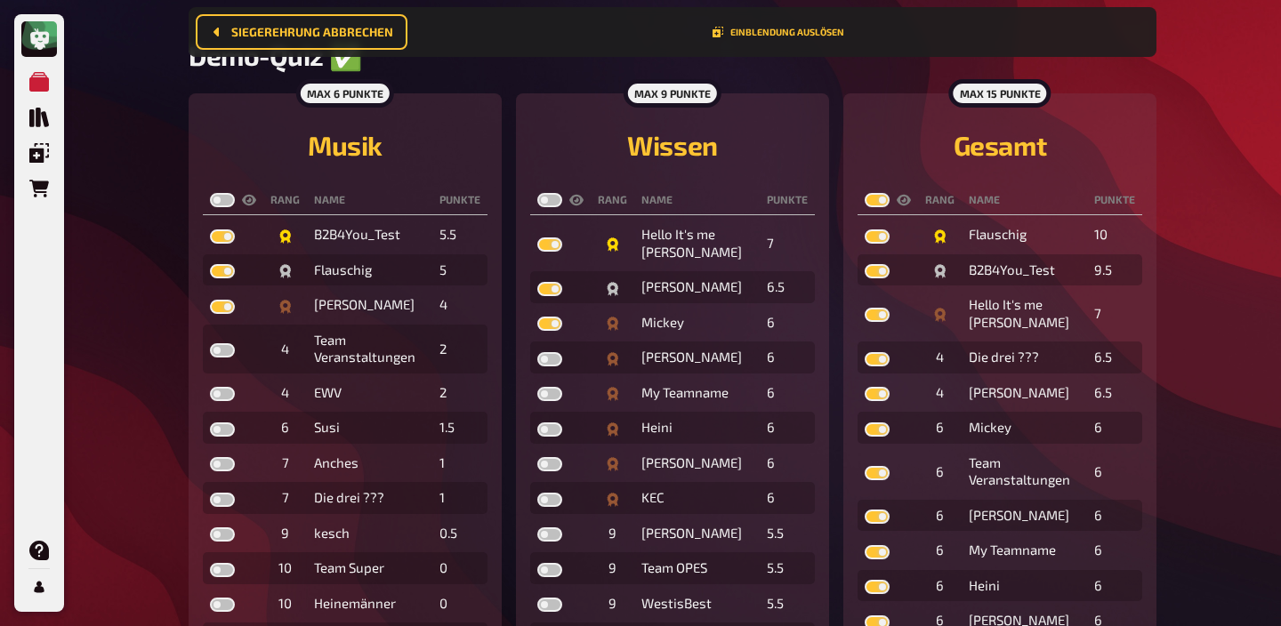
checkbox input "true"
click at [548, 199] on label at bounding box center [549, 200] width 25 height 14
click at [537, 193] on input "checkbox" at bounding box center [536, 192] width 1 height 1
checkbox input "true"
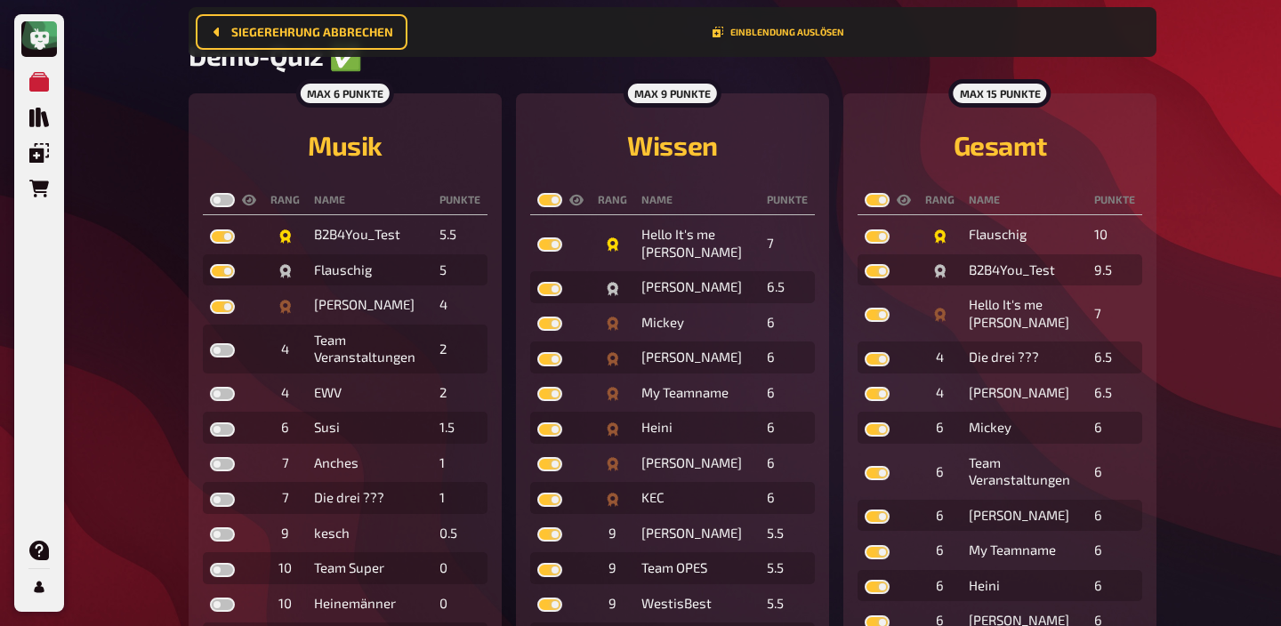
checkbox input "true"
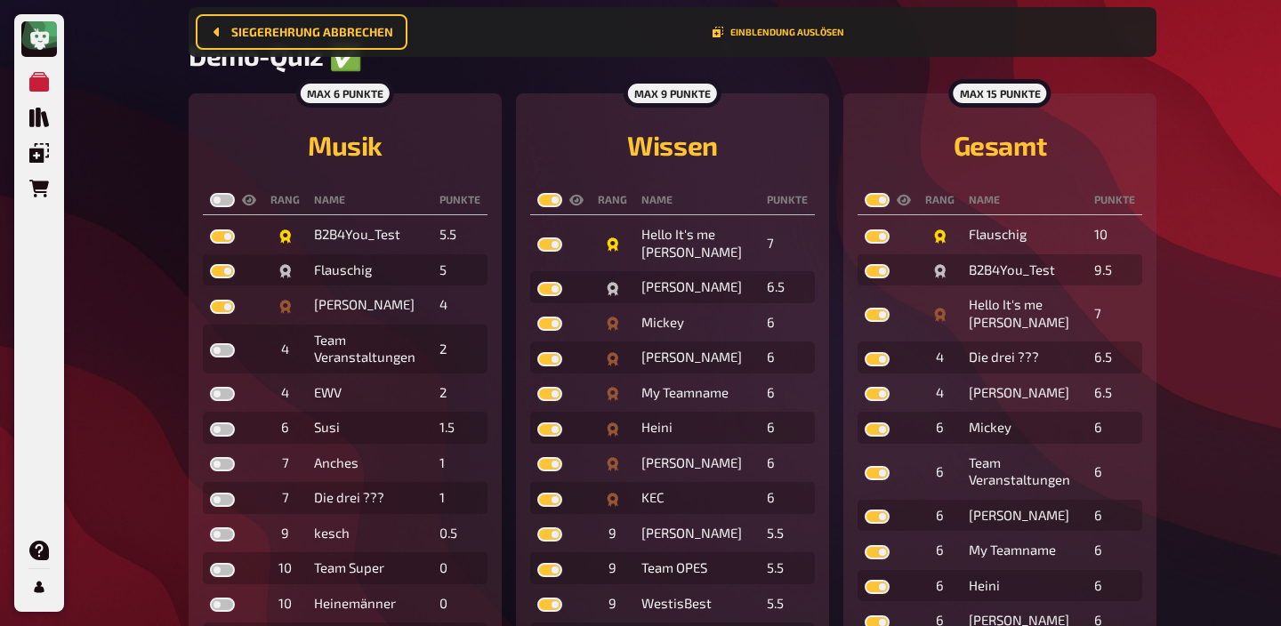
checkbox input "true"
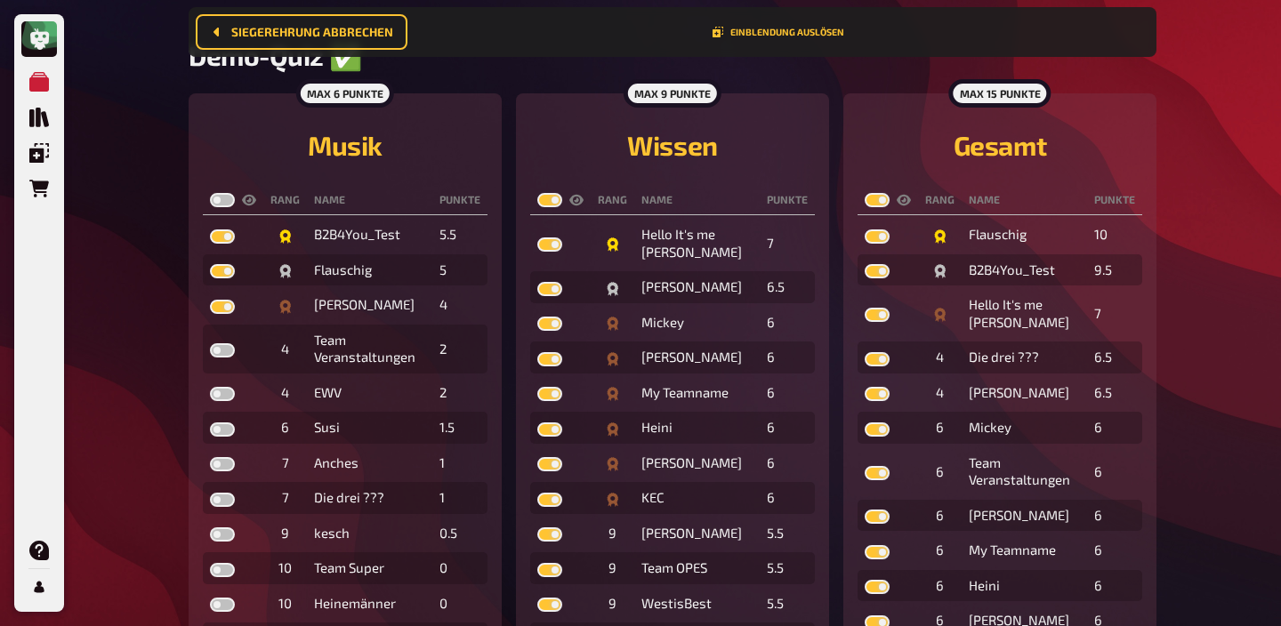
checkbox input "true"
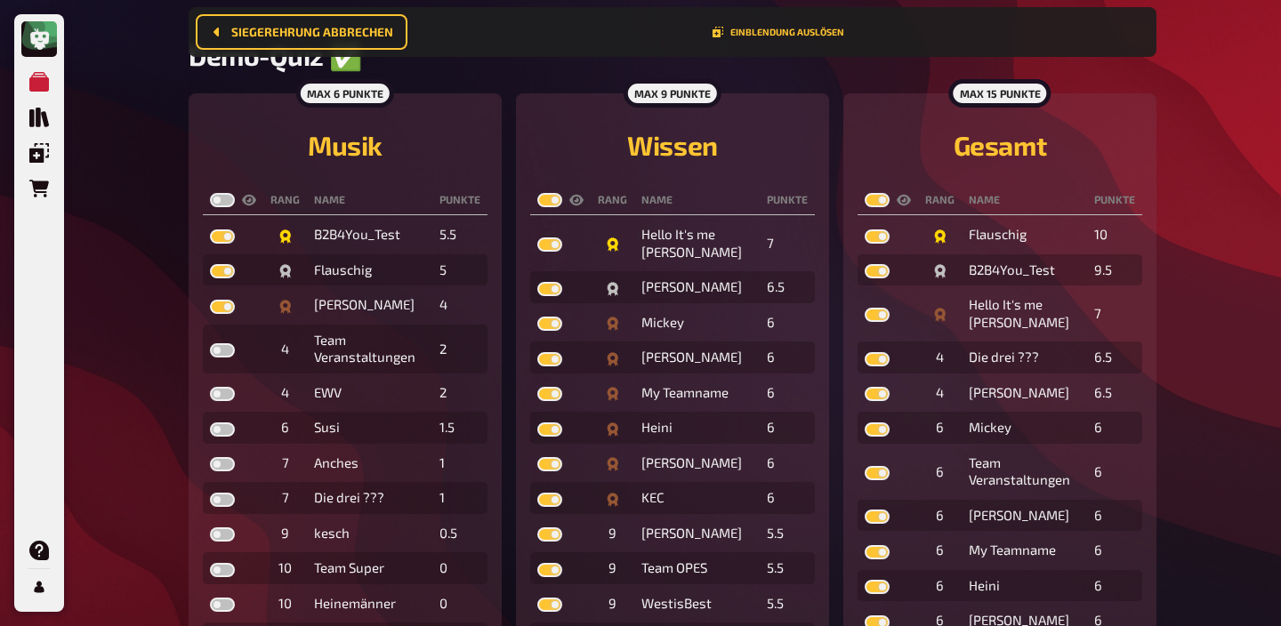
checkbox input "true"
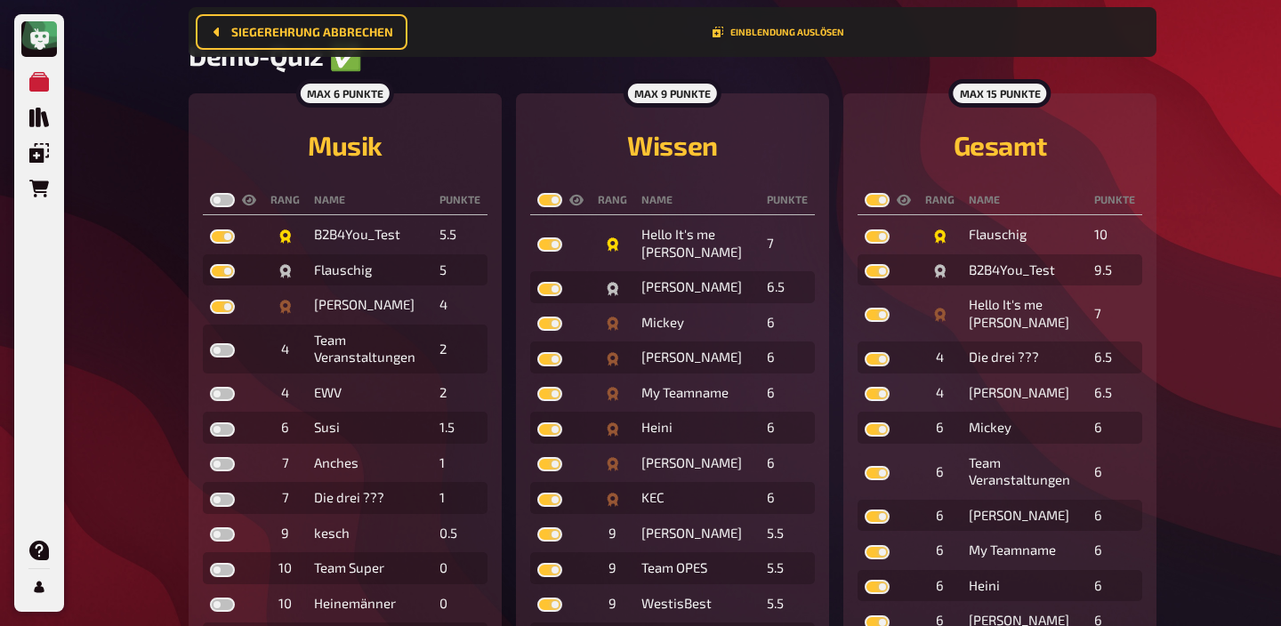
checkbox input "true"
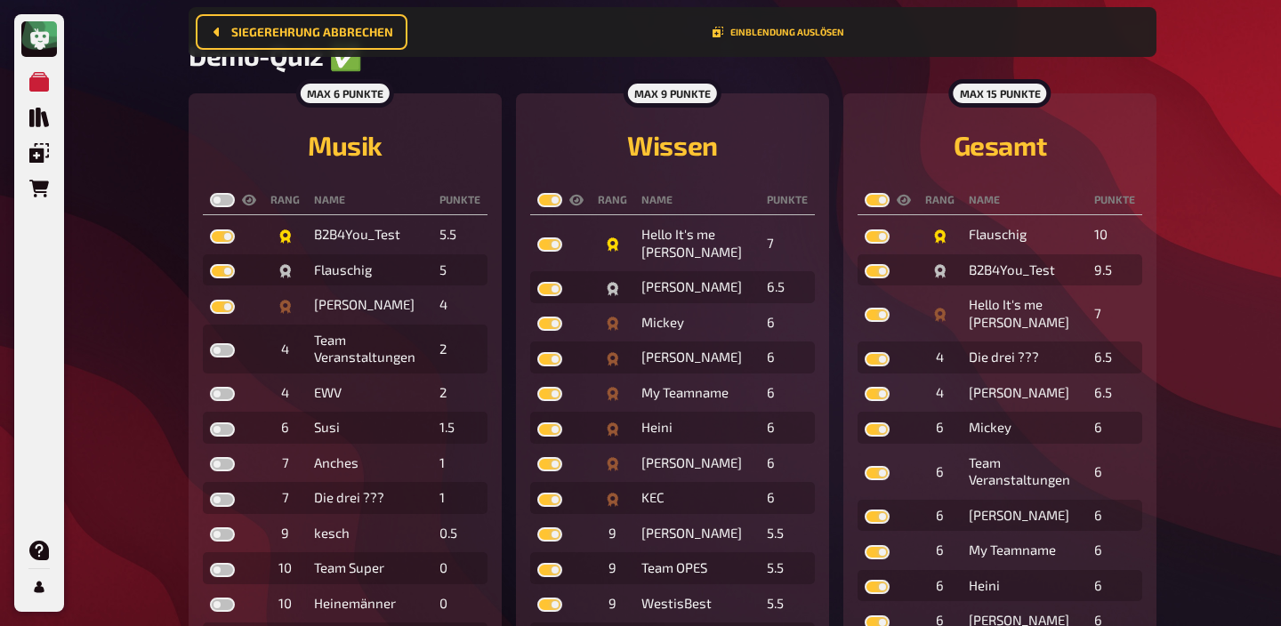
checkbox input "true"
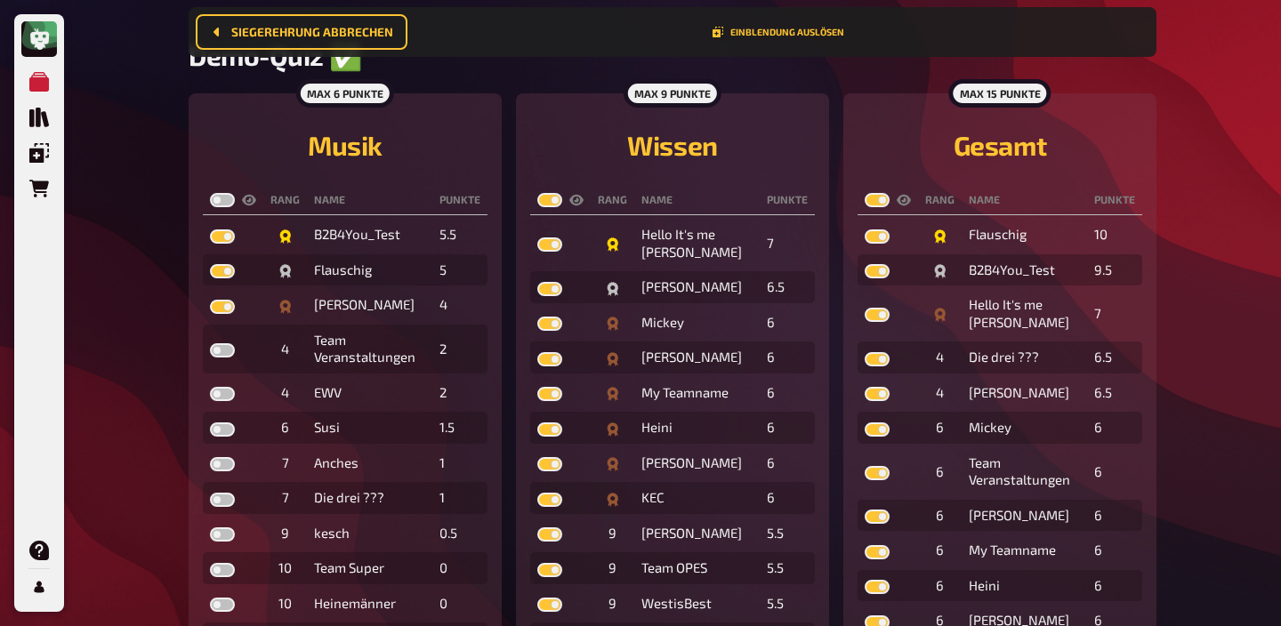
checkbox input "true"
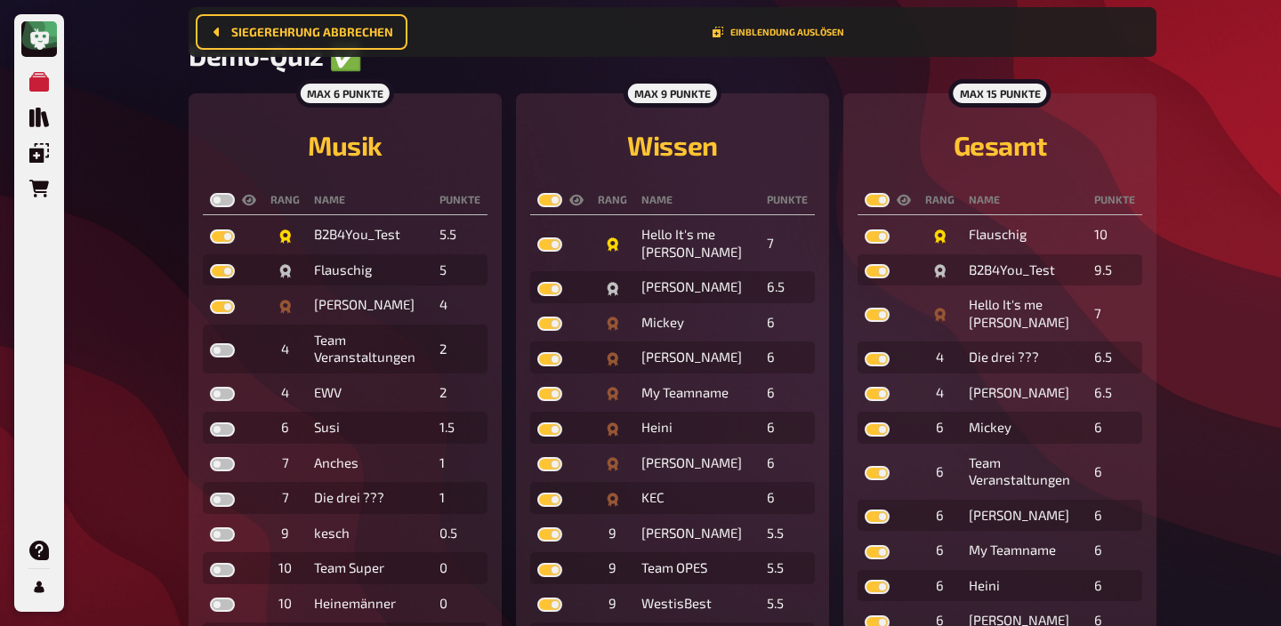
checkbox input "true"
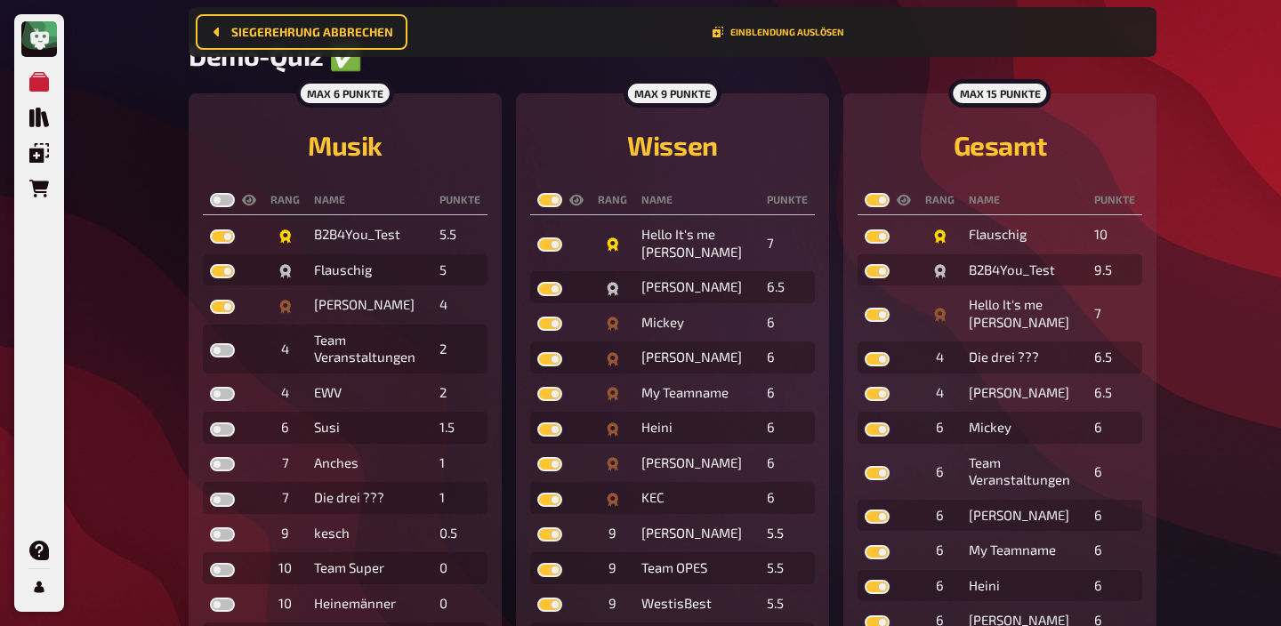
checkbox input "true"
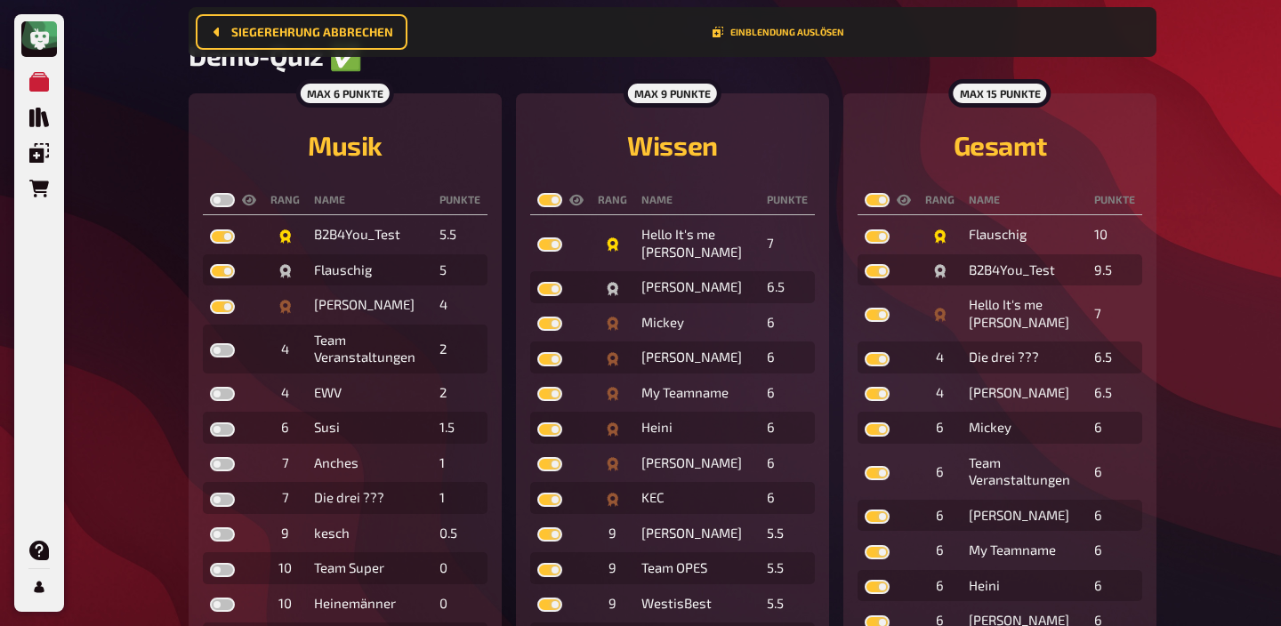
checkbox input "true"
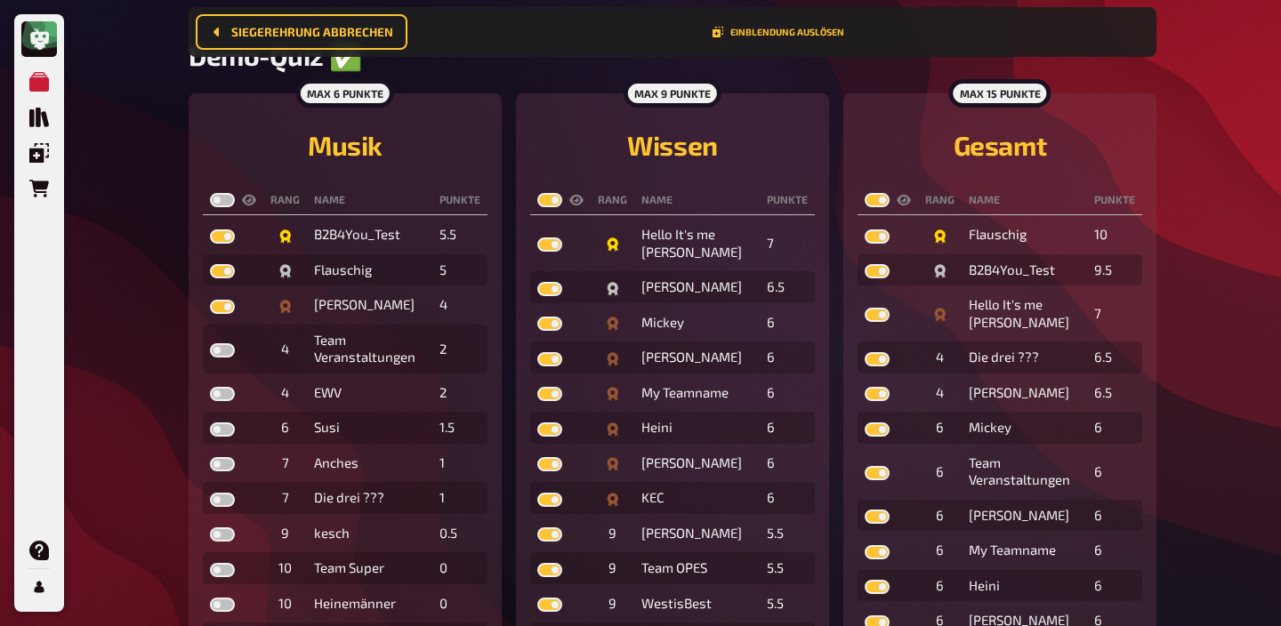
checkbox input "true"
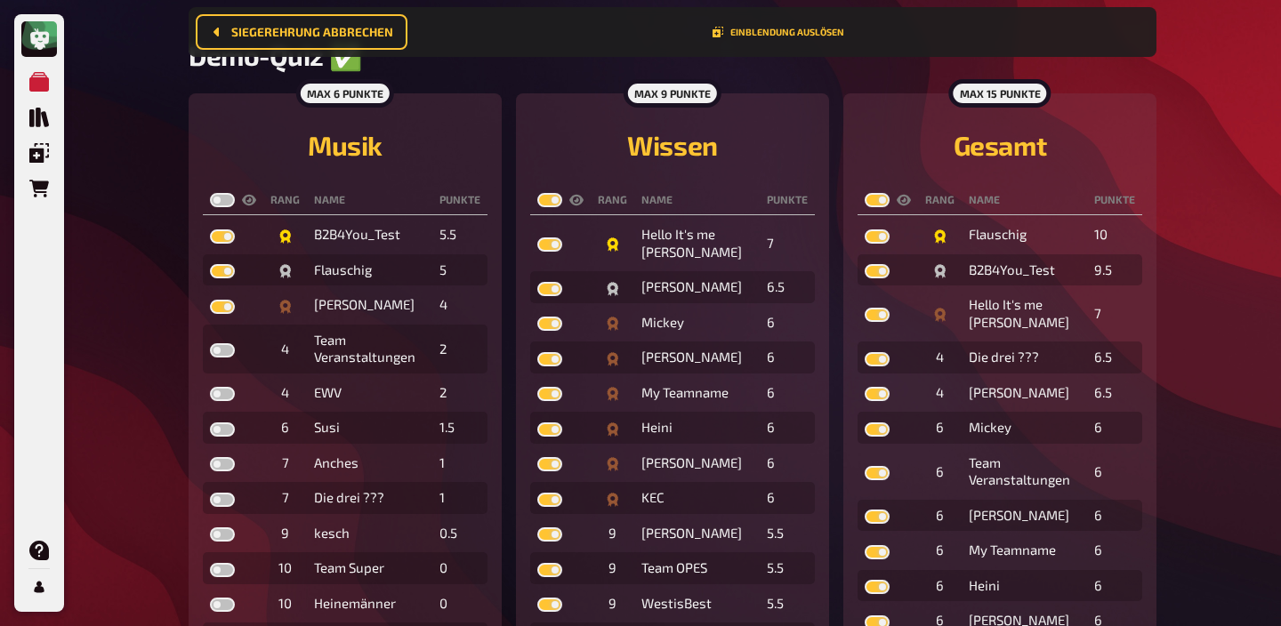
checkbox input "true"
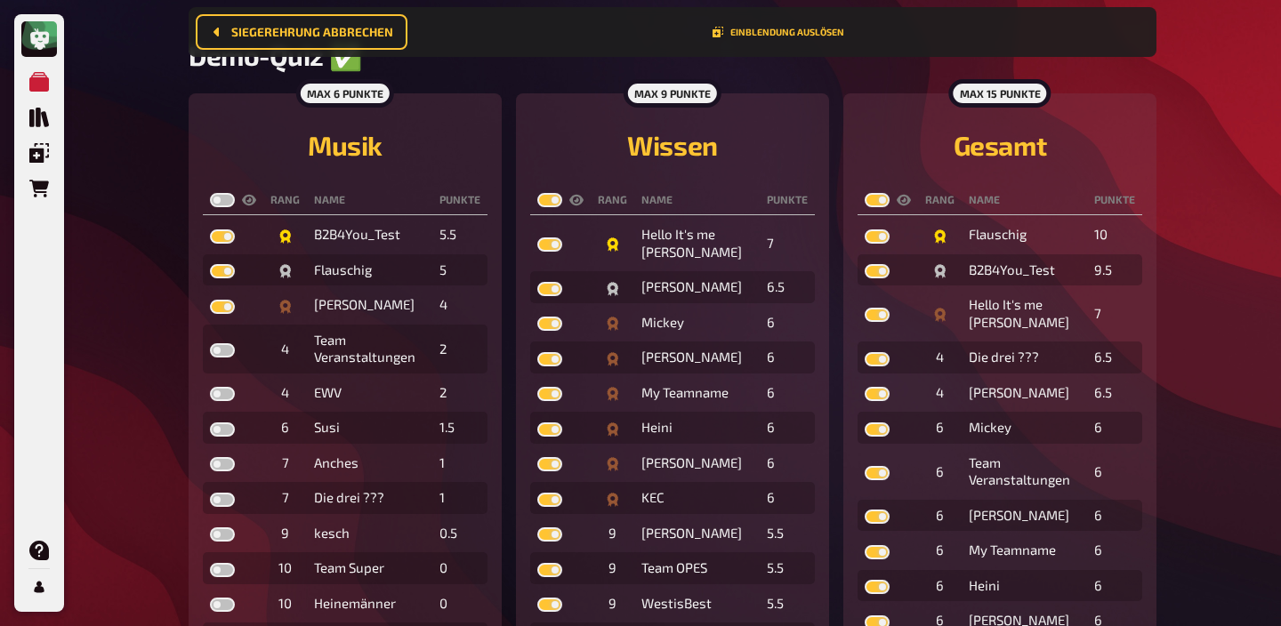
checkbox input "true"
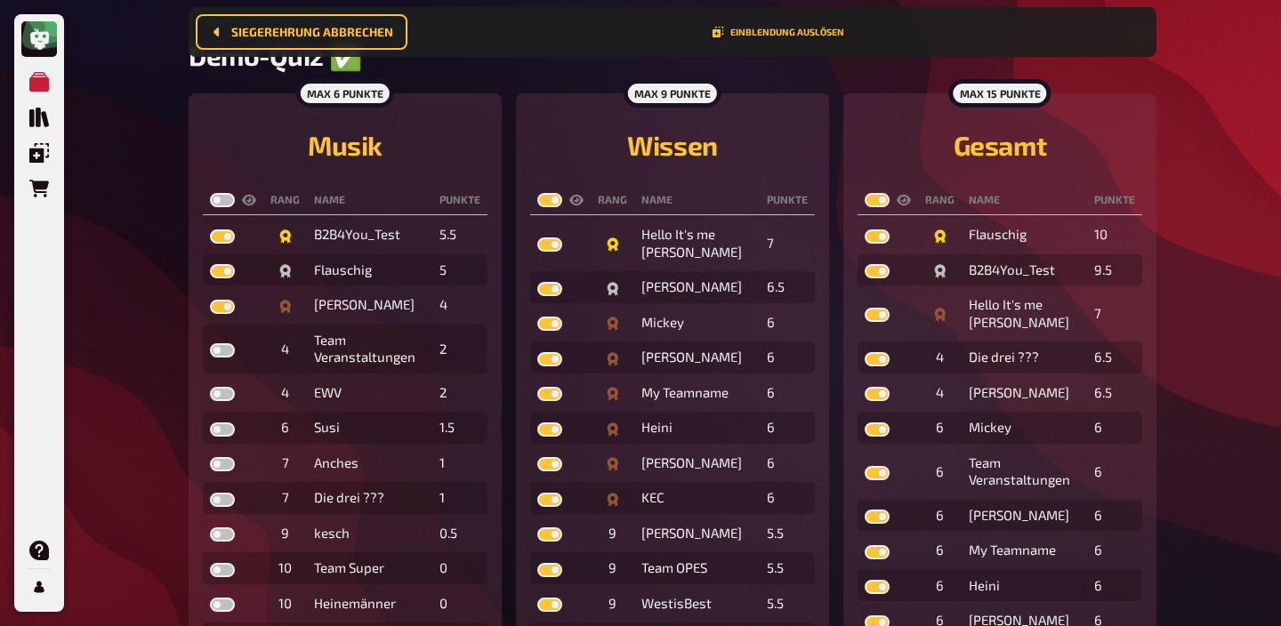
checkbox input "true"
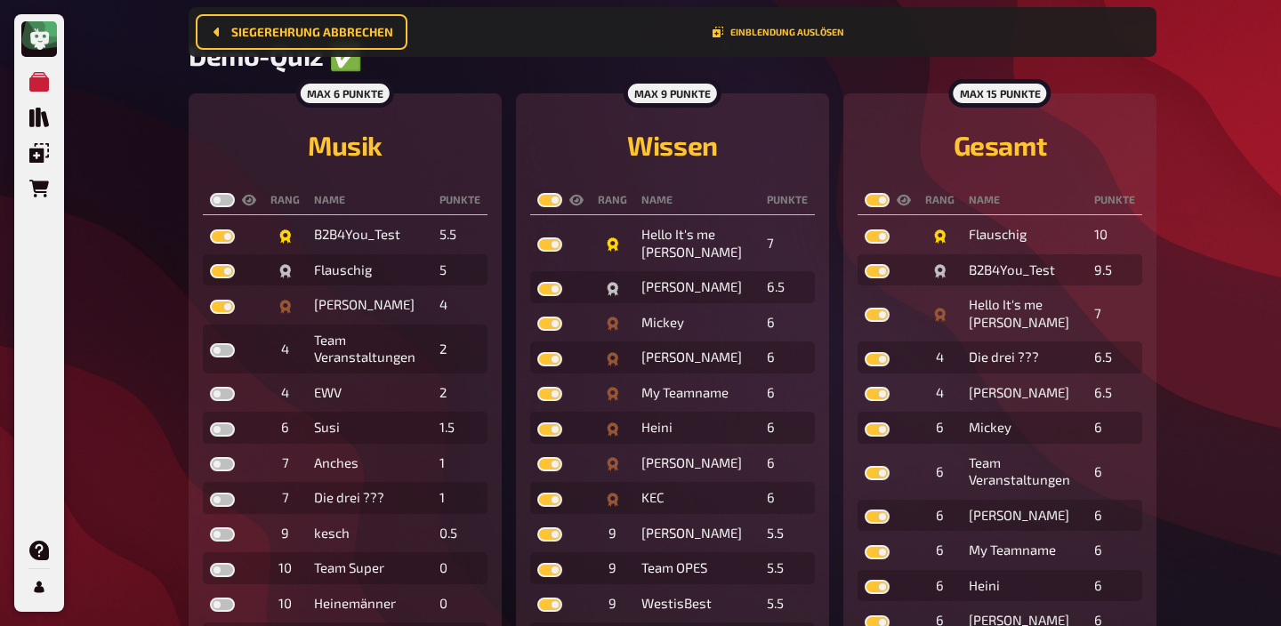
checkbox input "true"
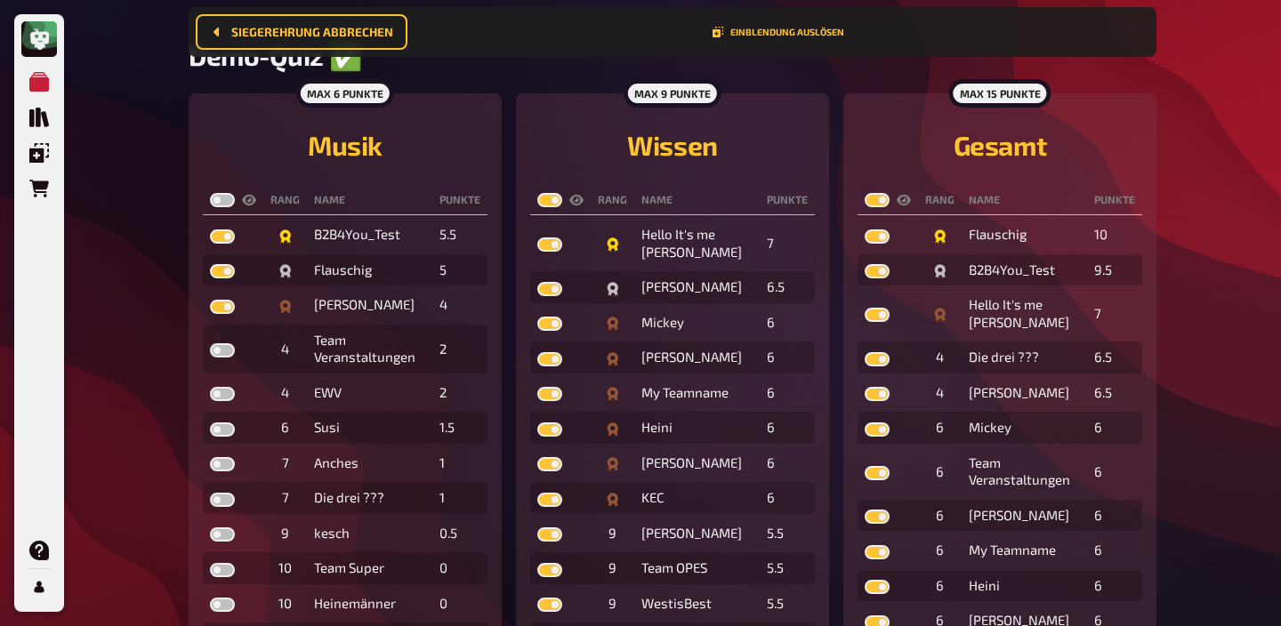
checkbox input "true"
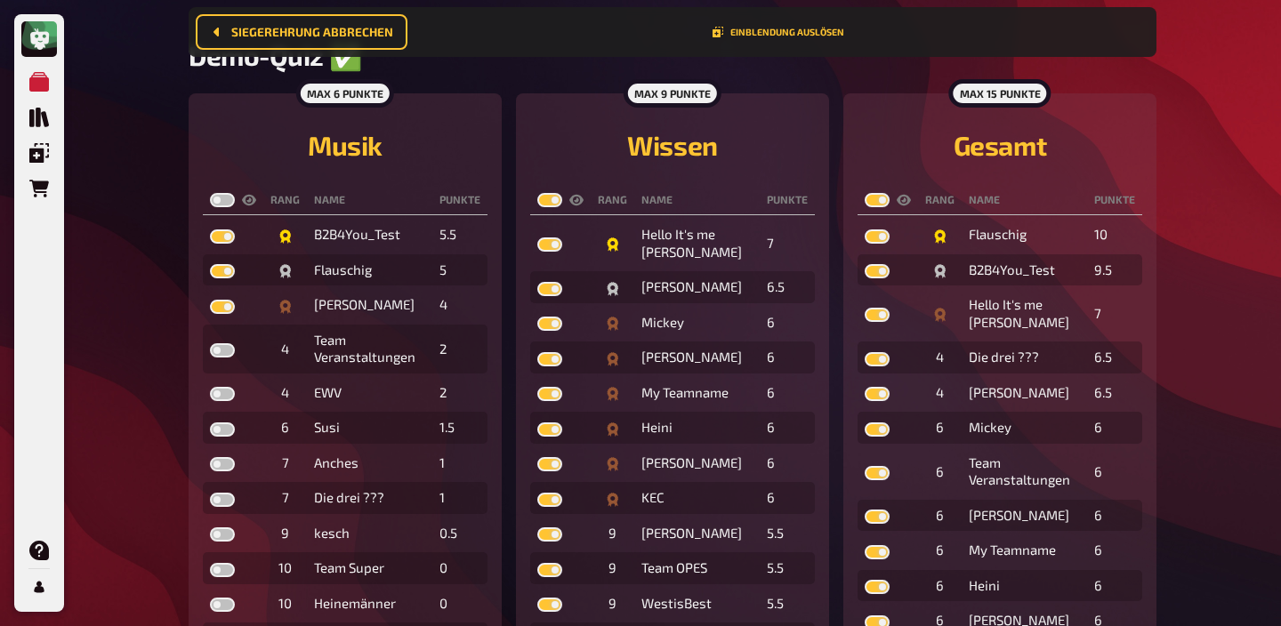
checkbox input "true"
click at [218, 202] on label at bounding box center [222, 200] width 25 height 14
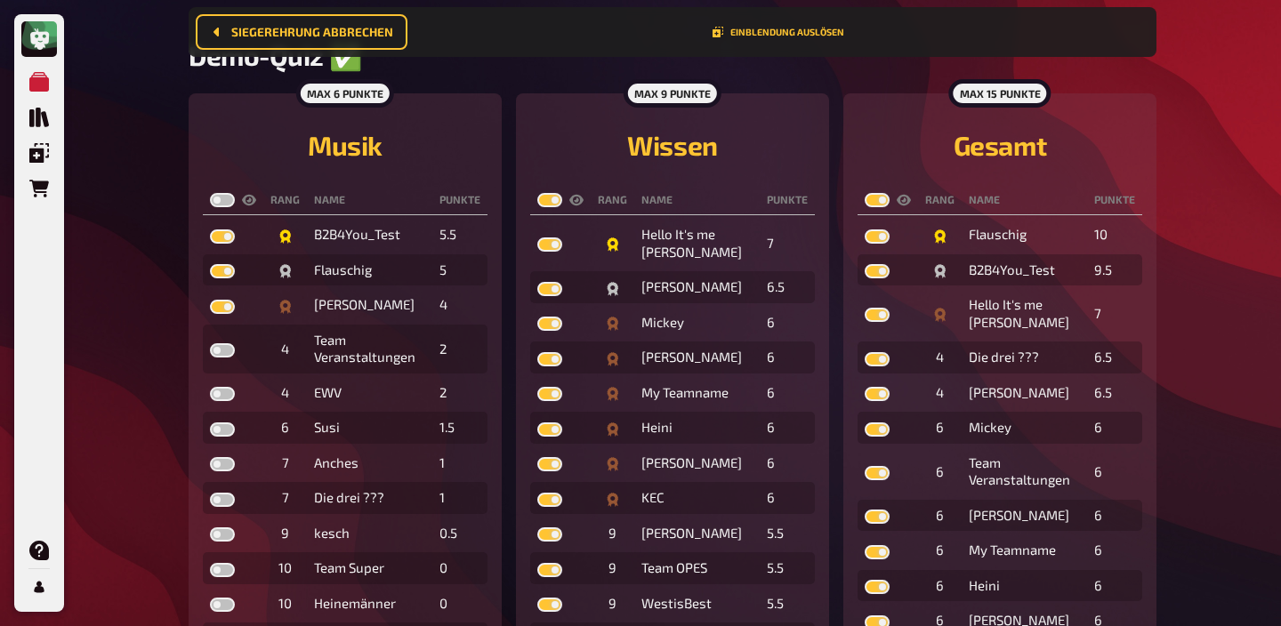
click at [210, 193] on input "checkbox" at bounding box center [209, 192] width 1 height 1
checkbox input "true"
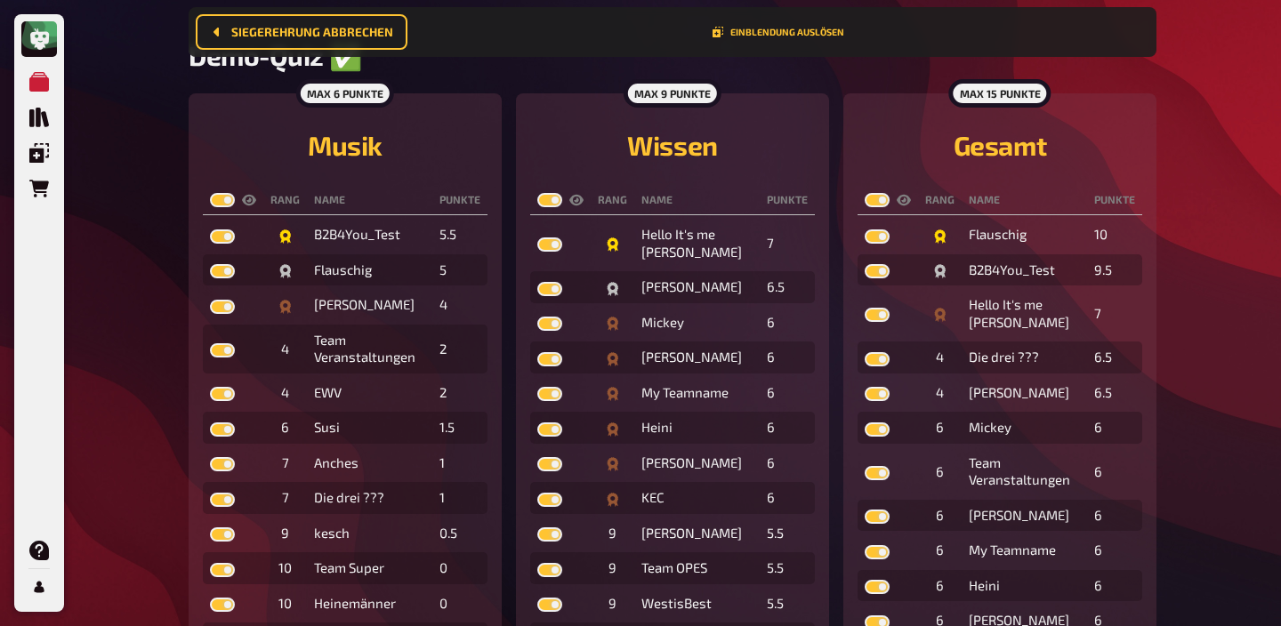
checkbox input "true"
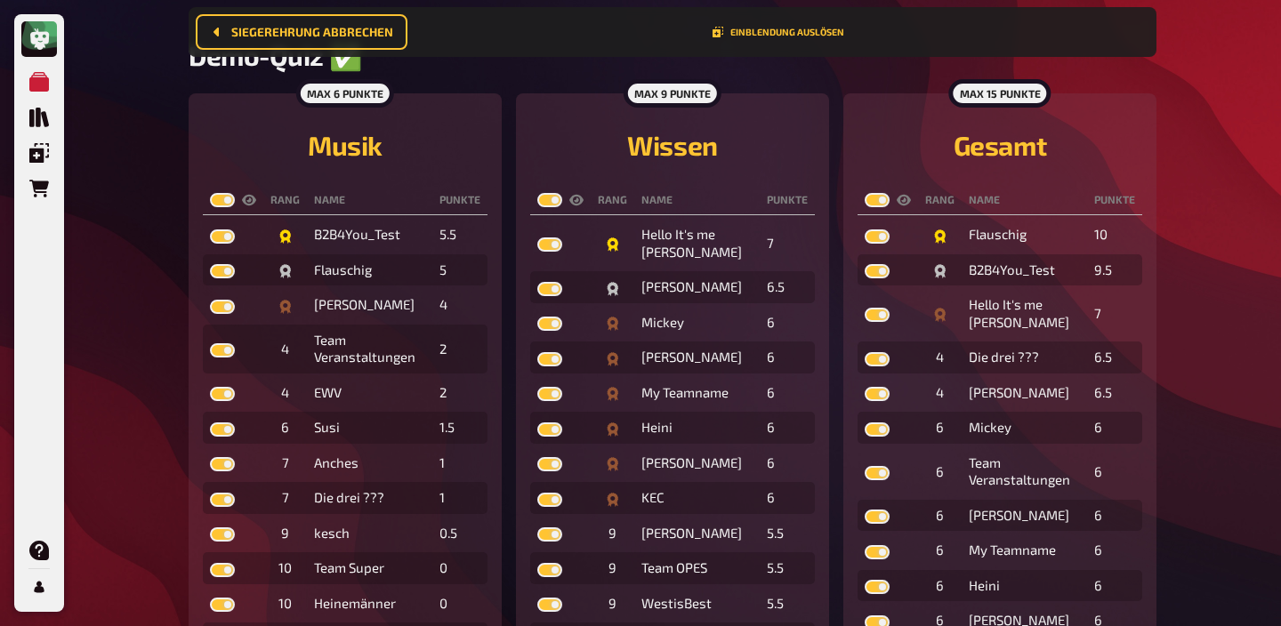
checkbox input "true"
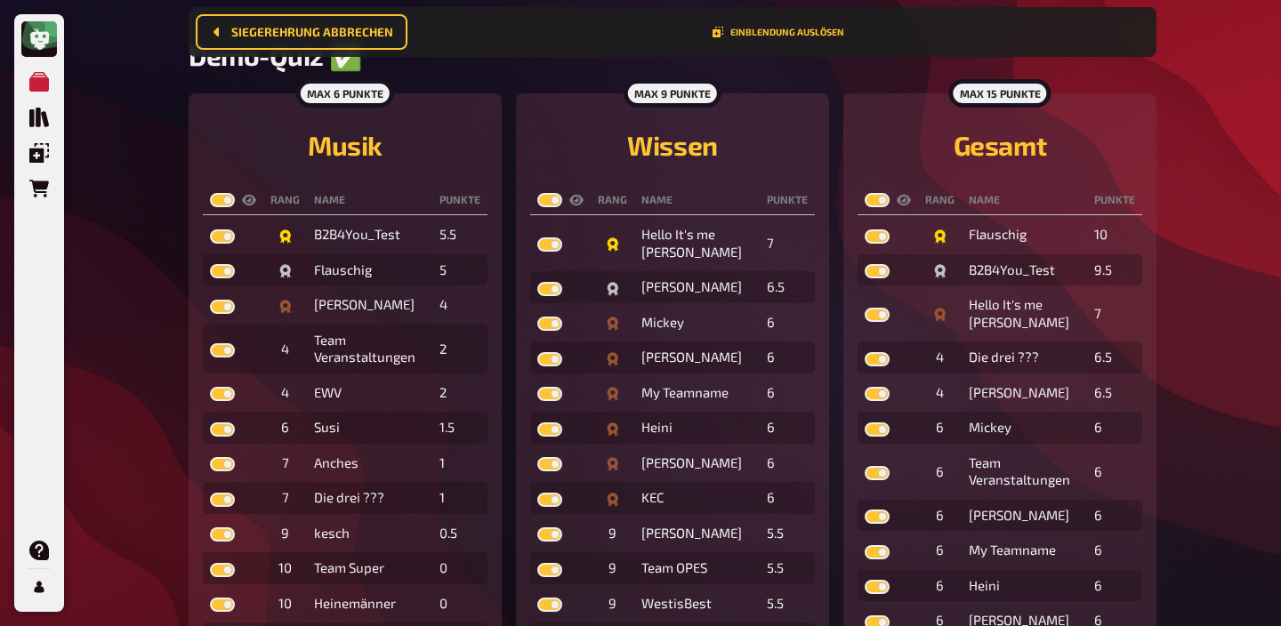
checkbox input "true"
